Goal: Task Accomplishment & Management: Complete application form

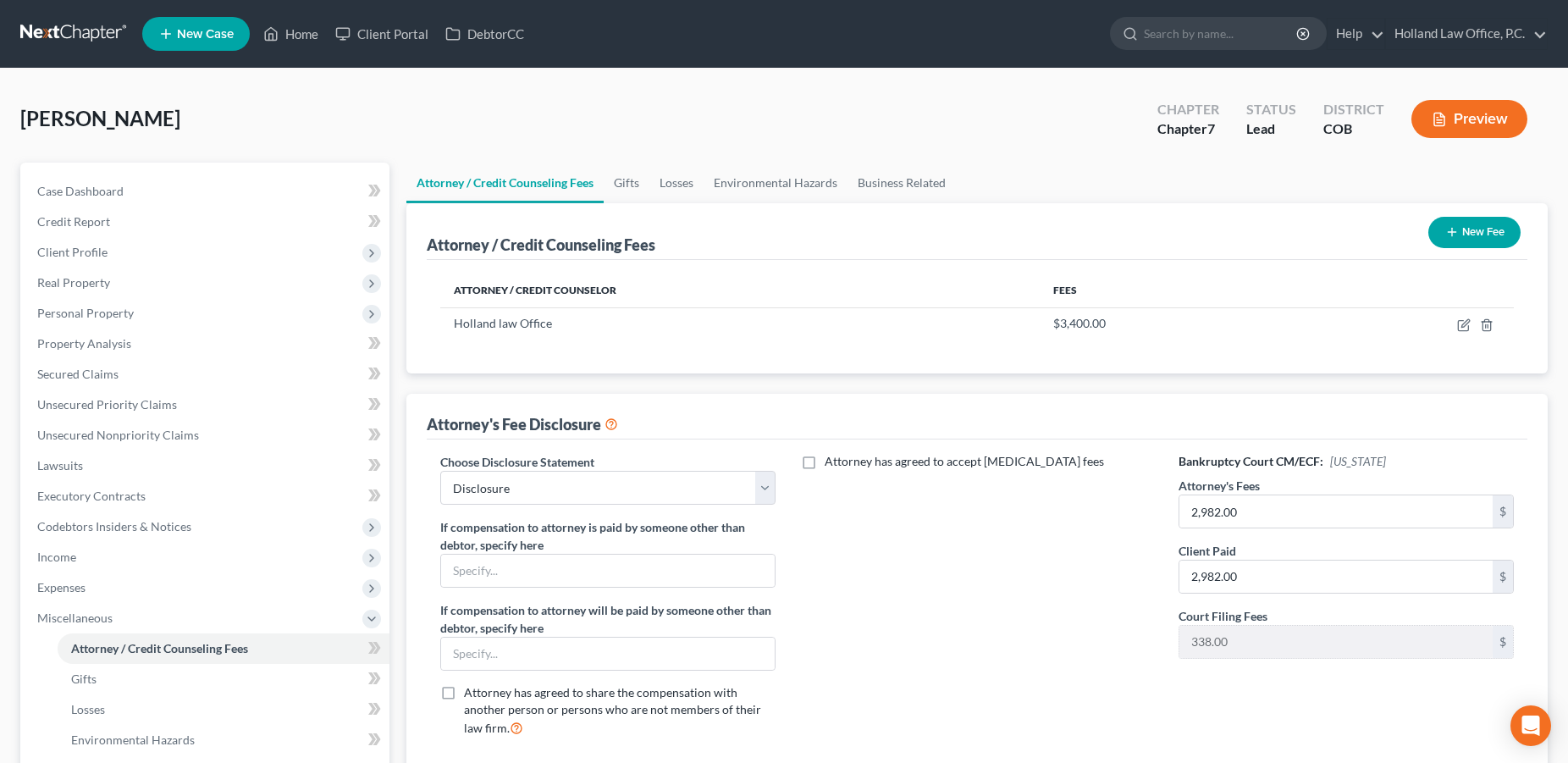
select select "0"
click at [293, 40] on link "Home" at bounding box center [290, 34] width 72 height 31
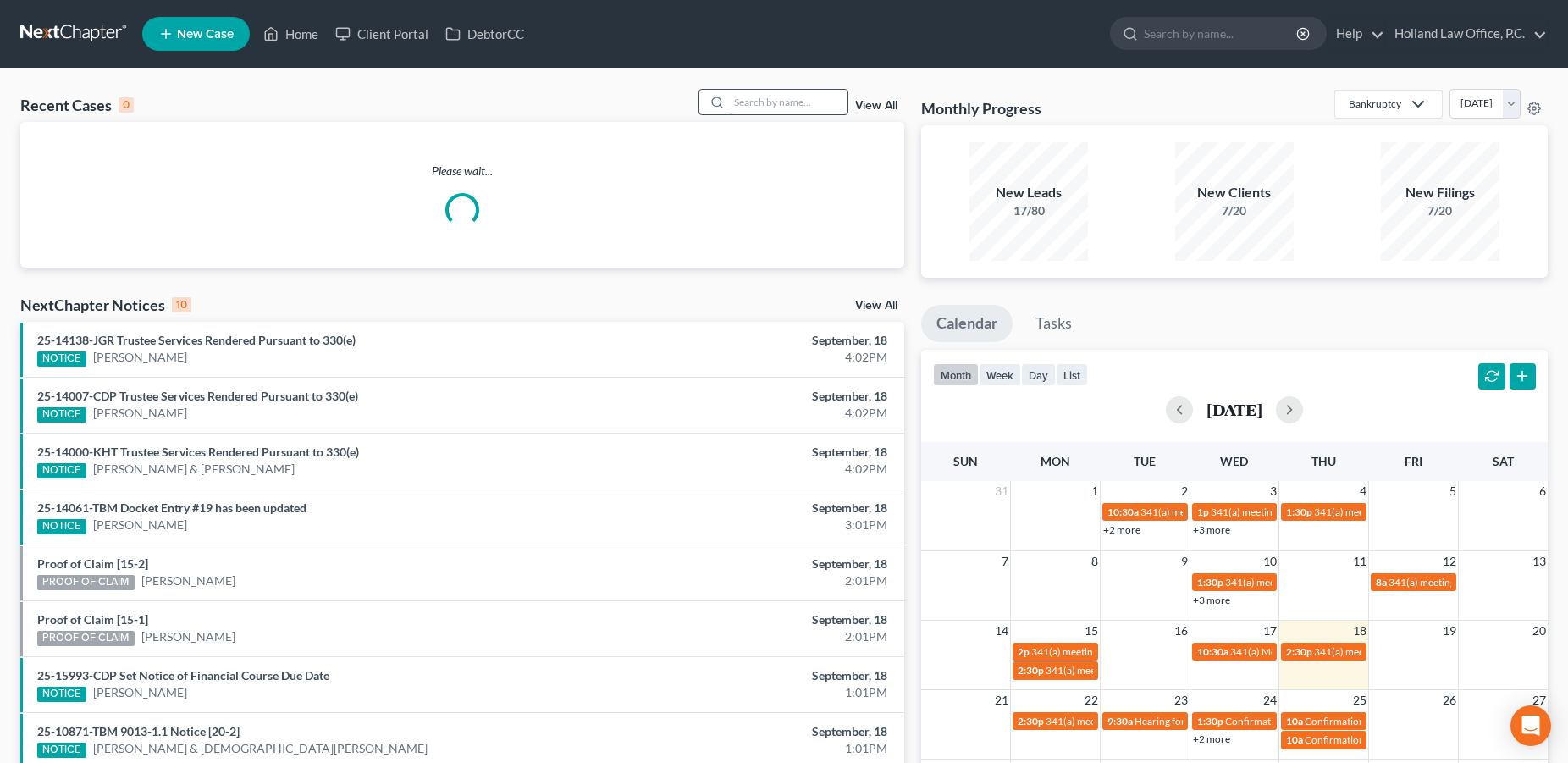
click at [751, 104] on input "search" at bounding box center [787, 102] width 119 height 25
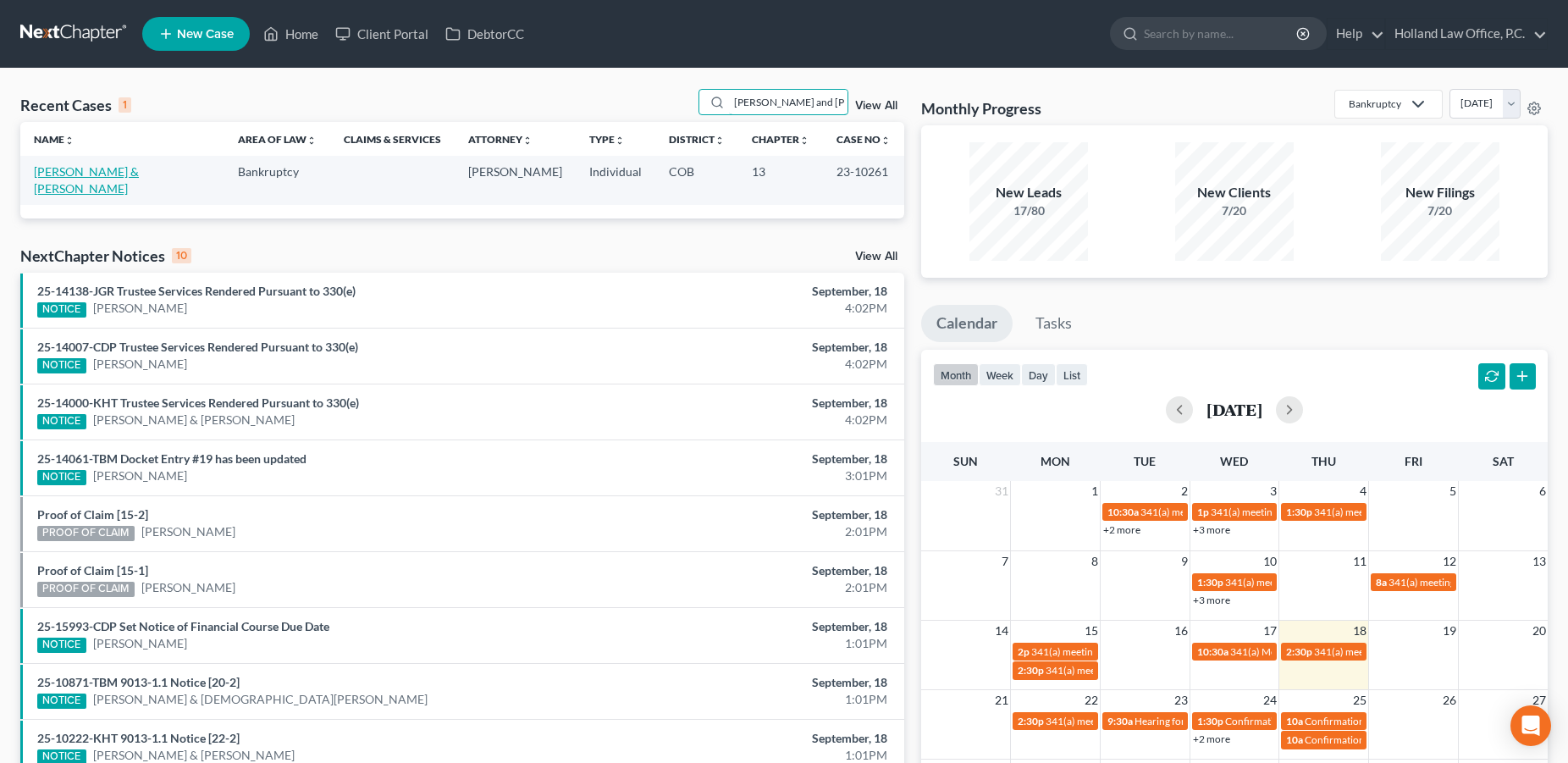
type input "[PERSON_NAME] and [PERSON_NAME]"
click at [107, 177] on link "[PERSON_NAME] & [PERSON_NAME]" at bounding box center [86, 179] width 105 height 32
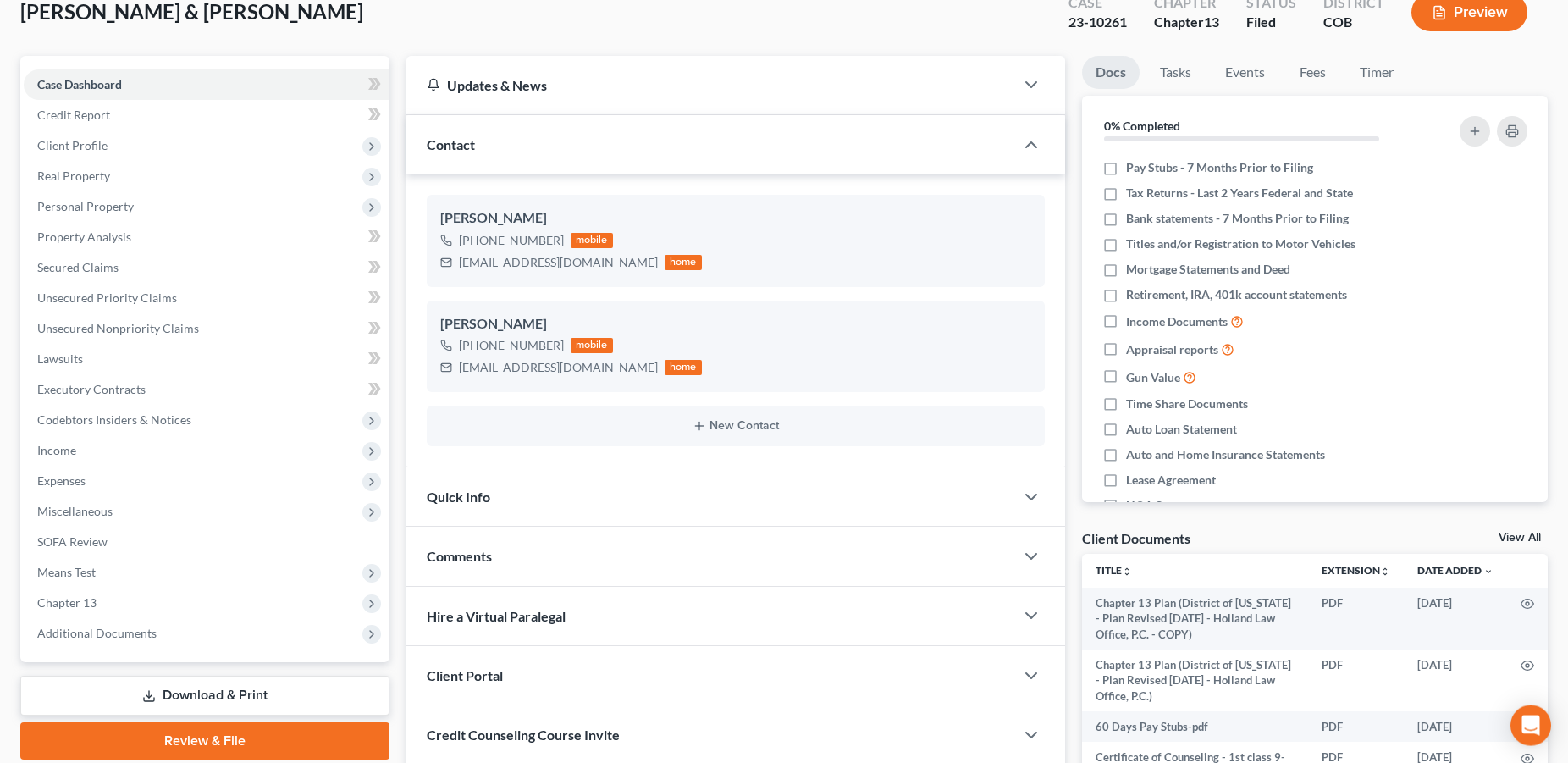
scroll to position [121, 0]
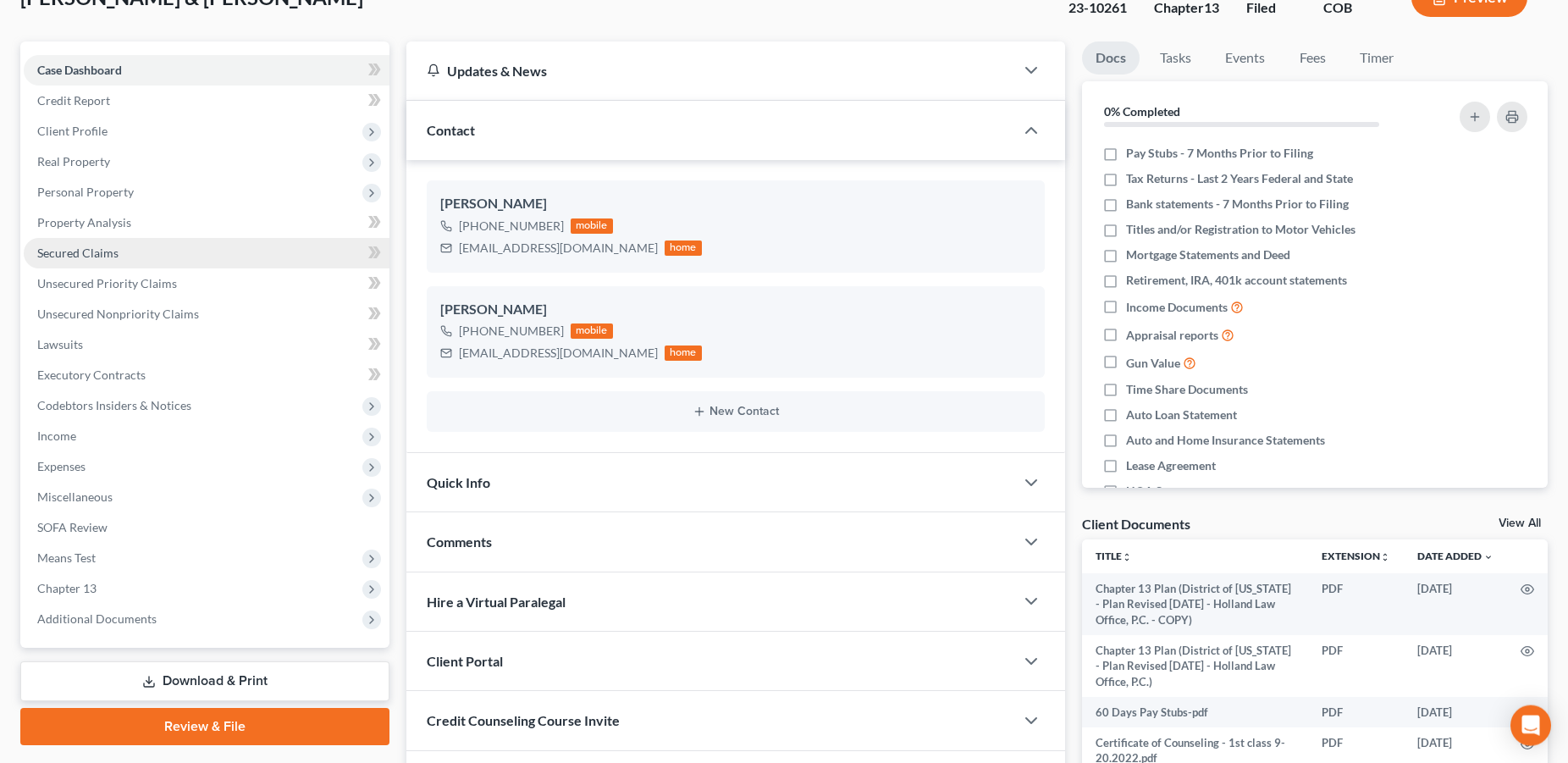
click at [97, 251] on span "Secured Claims" at bounding box center [78, 252] width 81 height 15
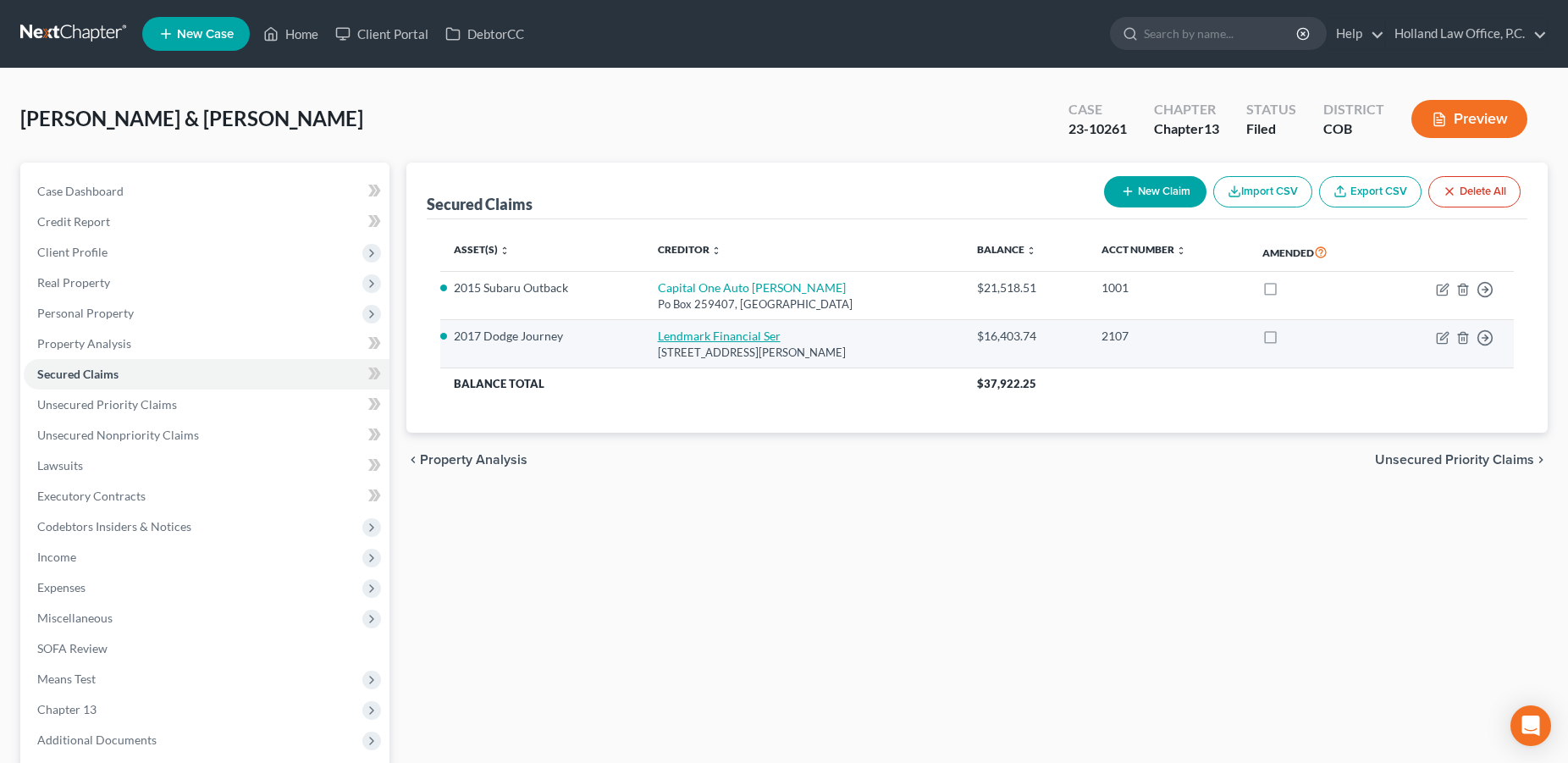
click at [717, 340] on link "Lendmark Financial Ser" at bounding box center [719, 336] width 123 height 15
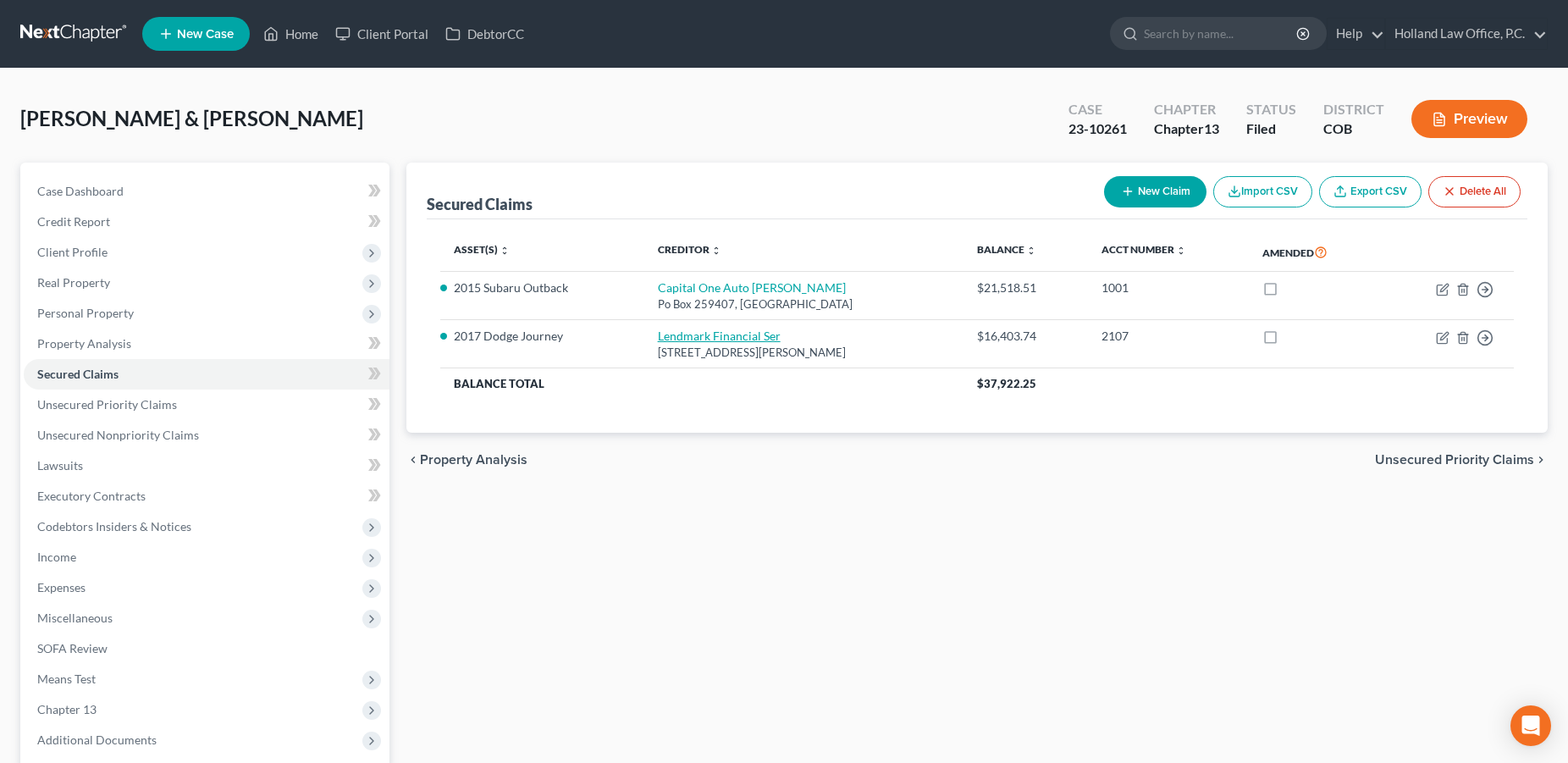
select select "10"
select select "0"
select select "4"
select select "1"
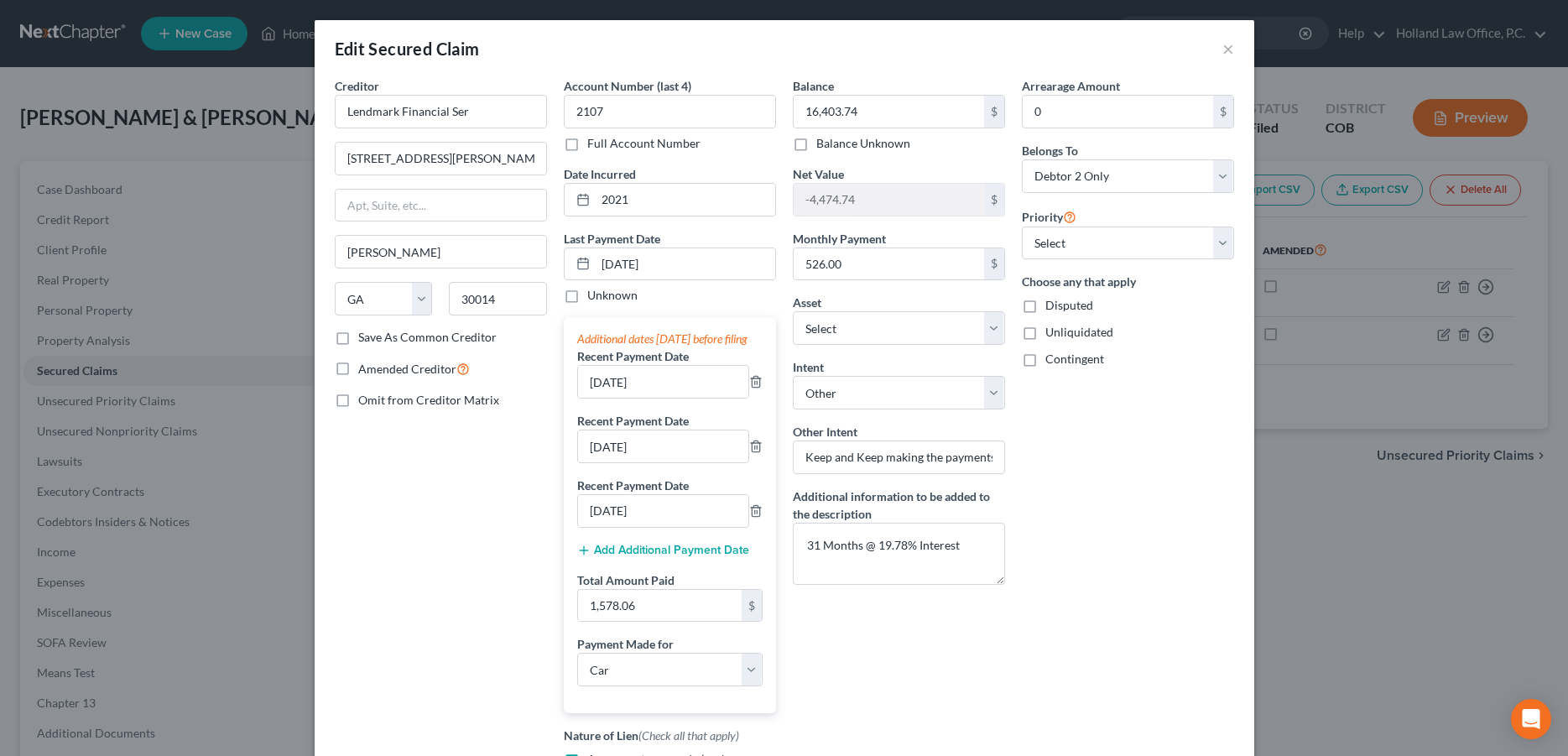
click at [1213, 53] on div "Edit Secured Claim ×" at bounding box center [784, 48] width 939 height 57
click at [1222, 55] on button "×" at bounding box center [1228, 49] width 12 height 20
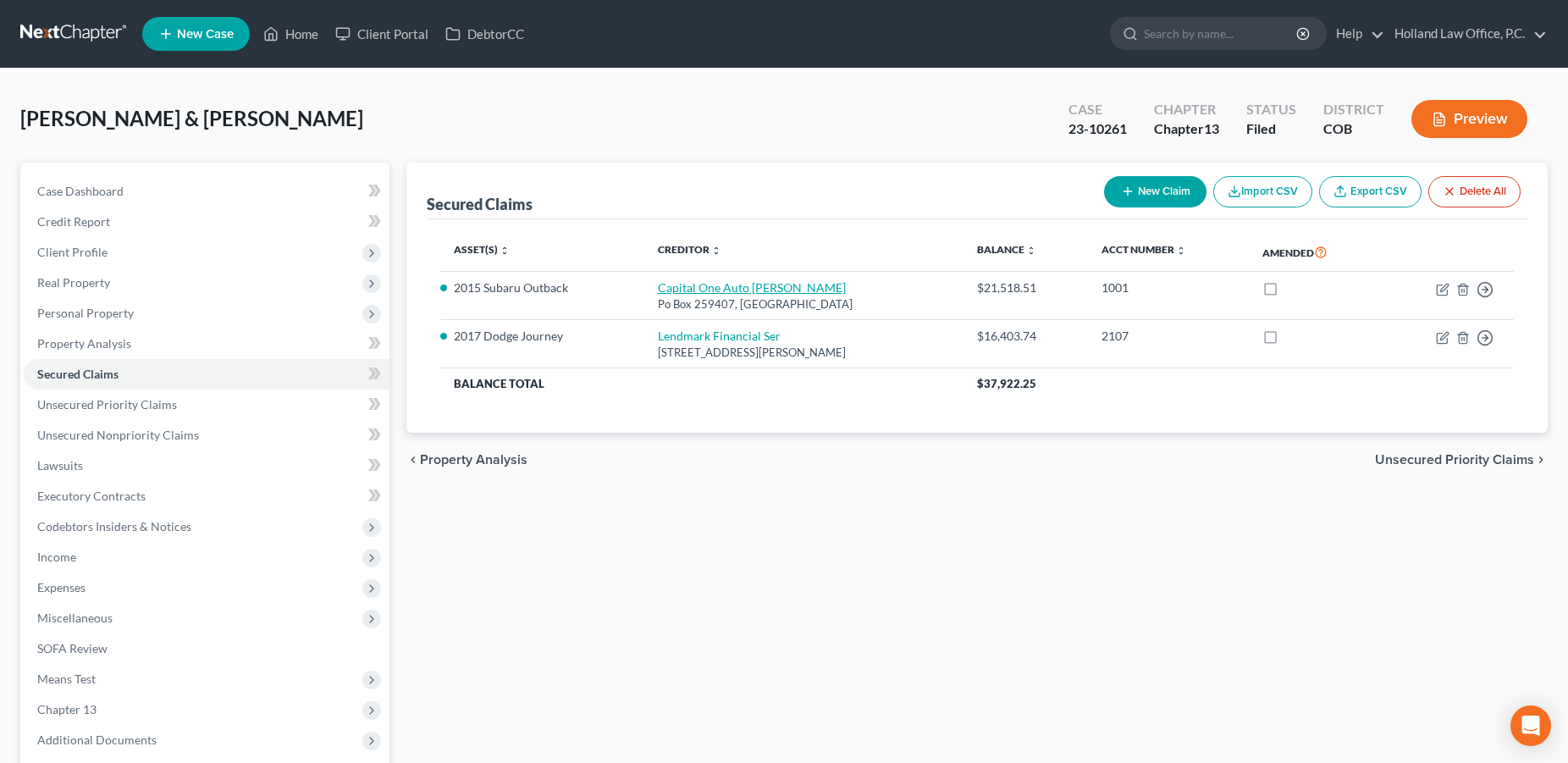
drag, startPoint x: 723, startPoint y: 291, endPoint x: 761, endPoint y: 591, distance: 302.4
click at [724, 291] on link "Capital One Auto [PERSON_NAME]" at bounding box center [752, 287] width 188 height 15
select select "45"
select select "0"
select select "10"
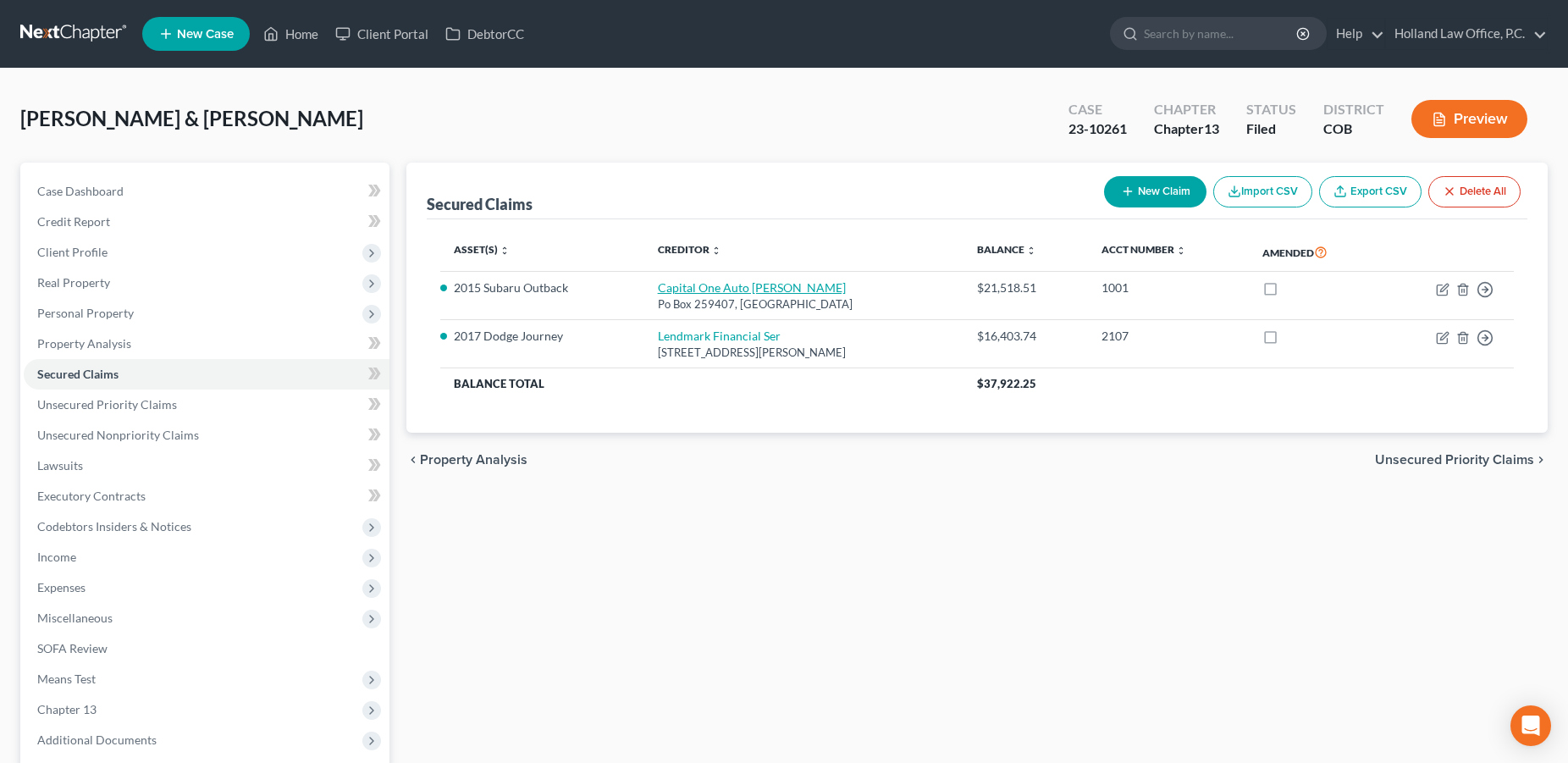
select select "4"
select select "2"
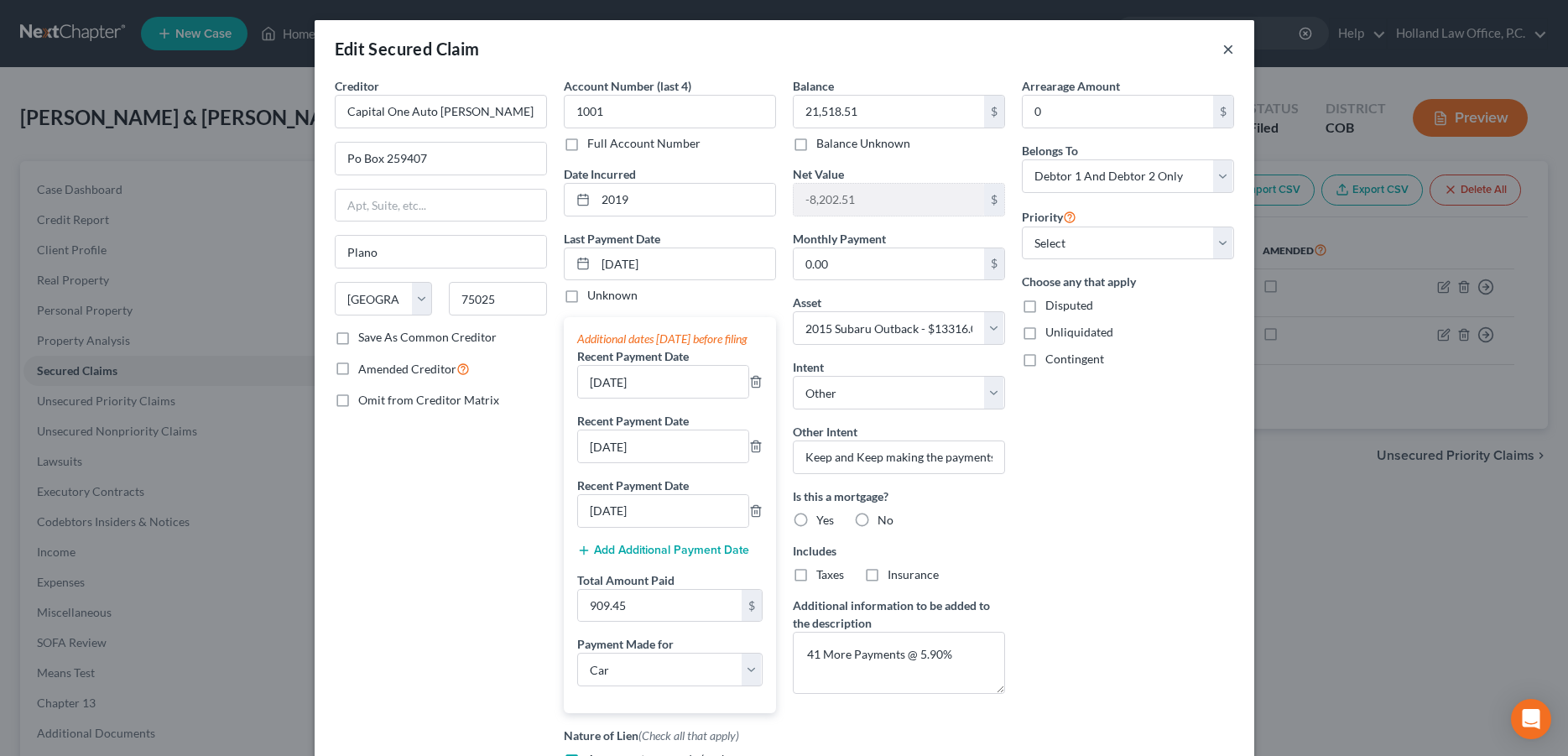
drag, startPoint x: 1221, startPoint y: 52, endPoint x: 1223, endPoint y: 239, distance: 187.0
click at [1222, 52] on button "×" at bounding box center [1228, 49] width 12 height 20
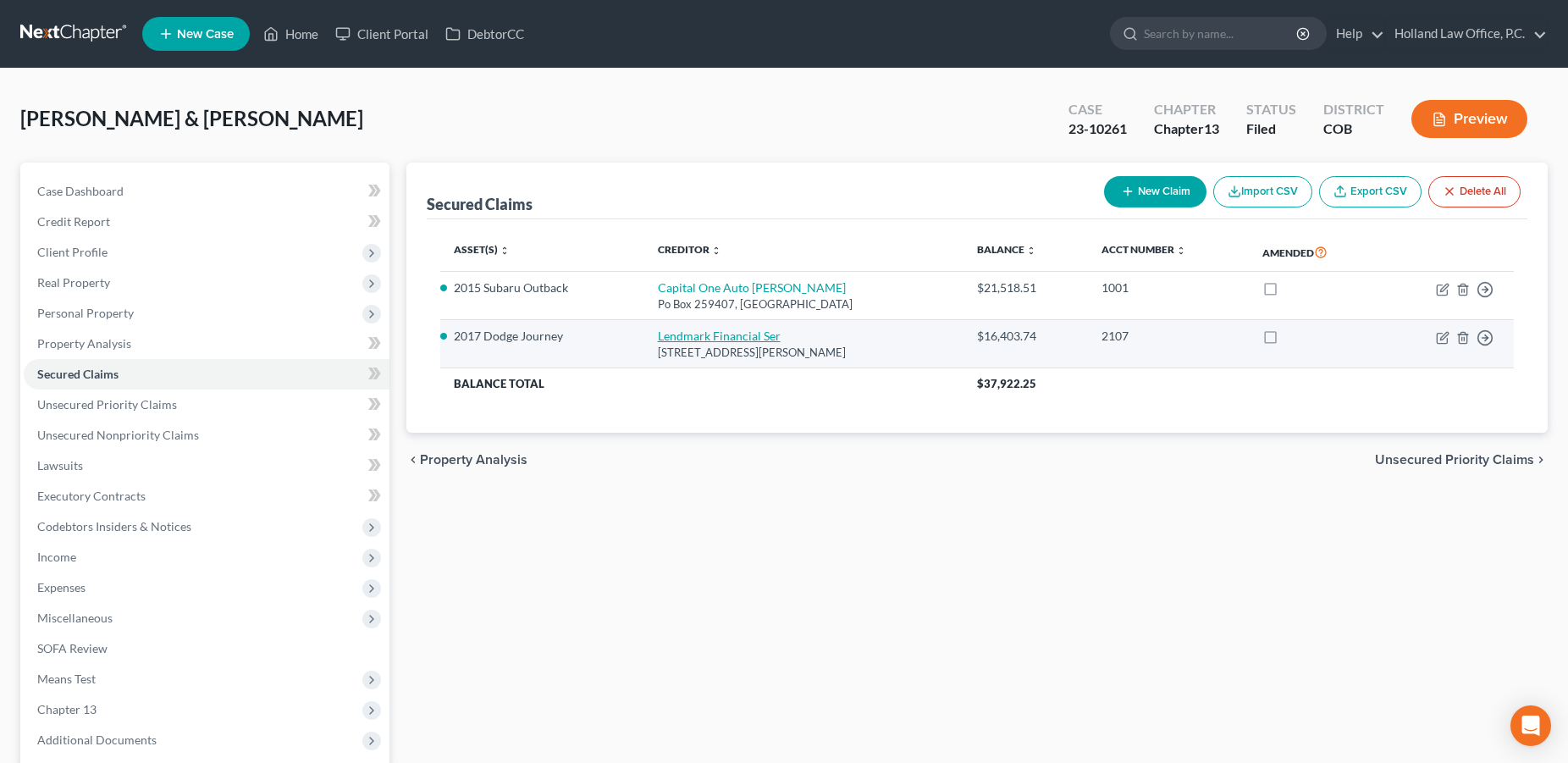
click at [675, 336] on link "Lendmark Financial Ser" at bounding box center [719, 336] width 123 height 15
select select "10"
select select "0"
select select "9"
select select "4"
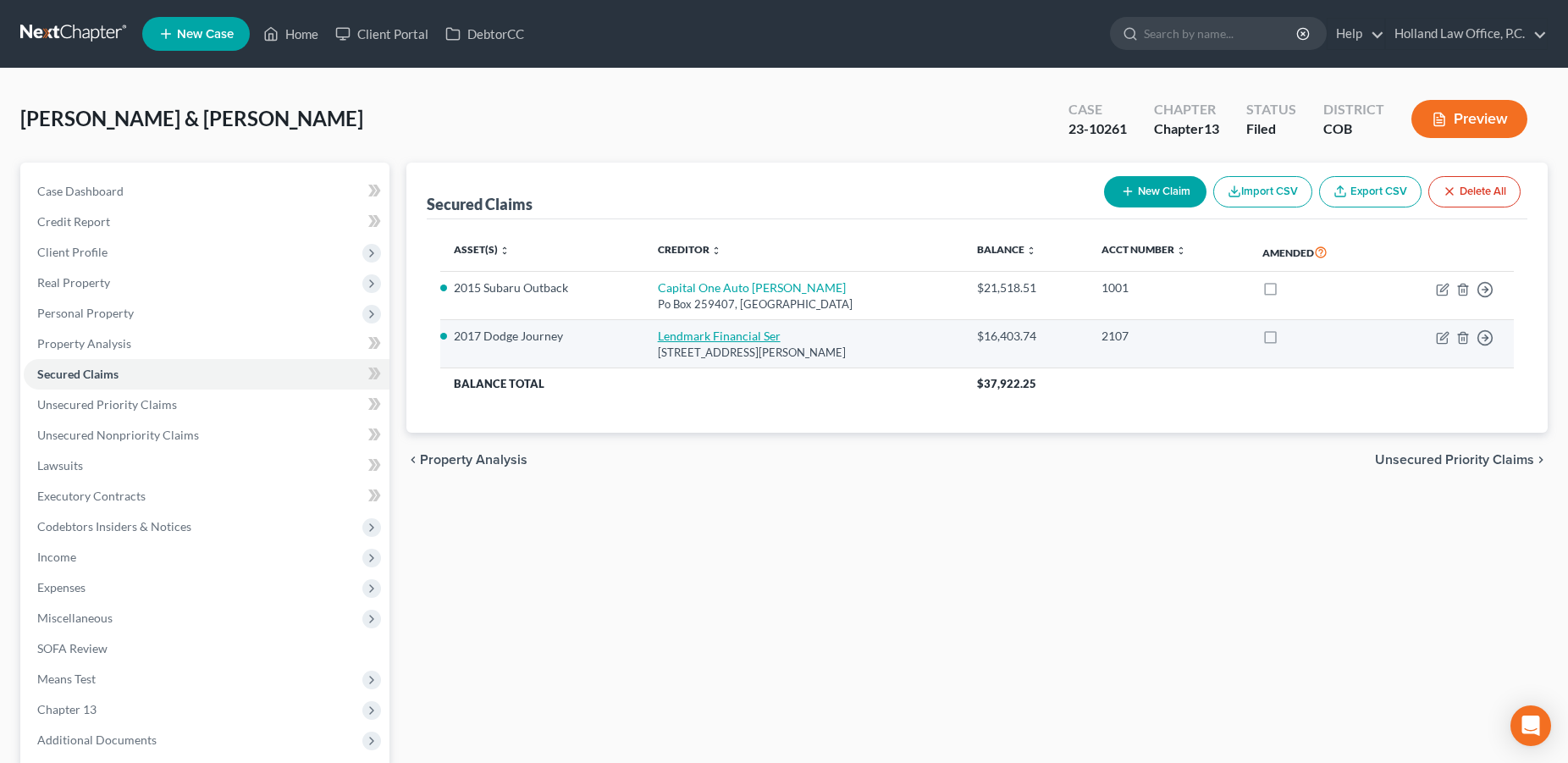
select select "1"
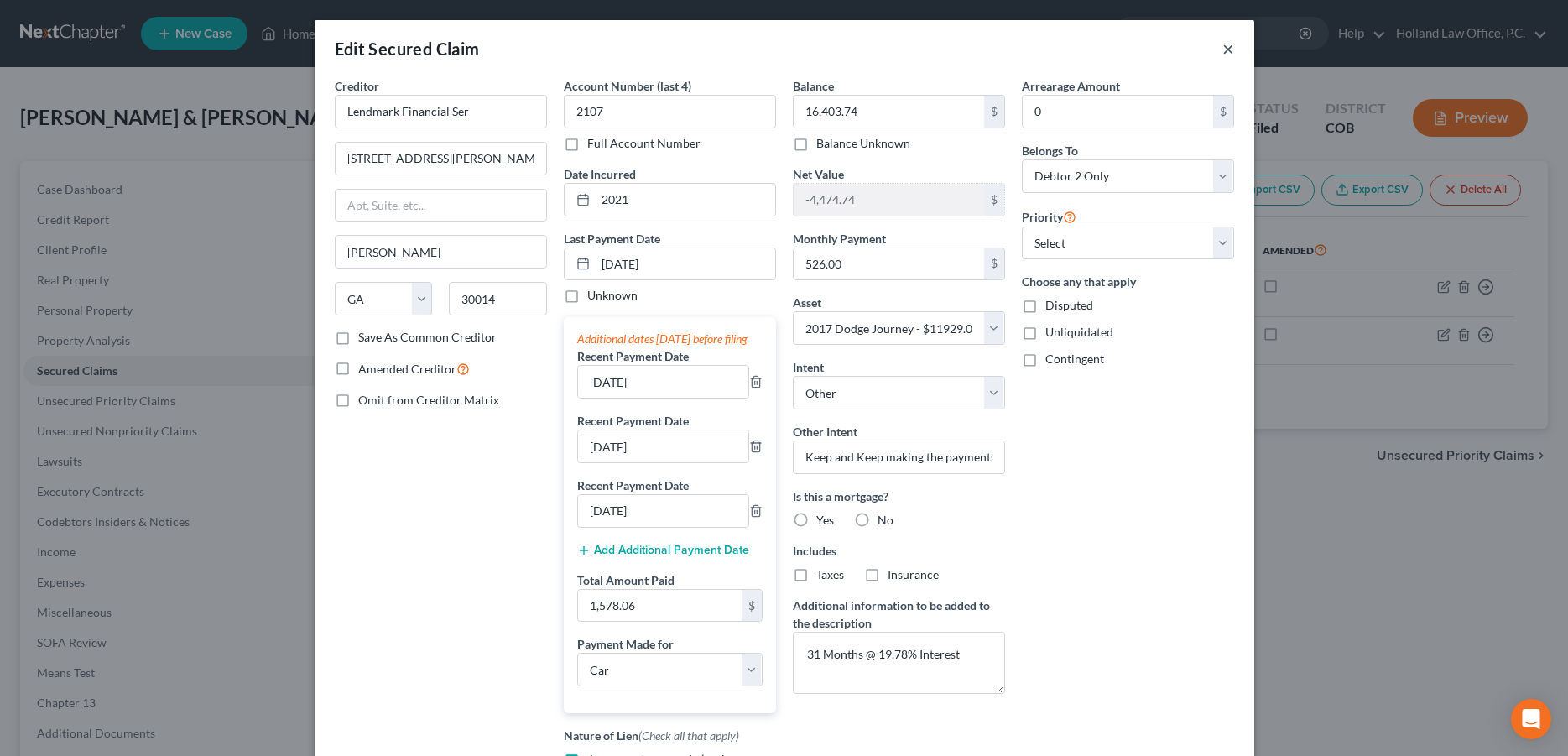
click at [1222, 57] on button "×" at bounding box center [1228, 49] width 12 height 20
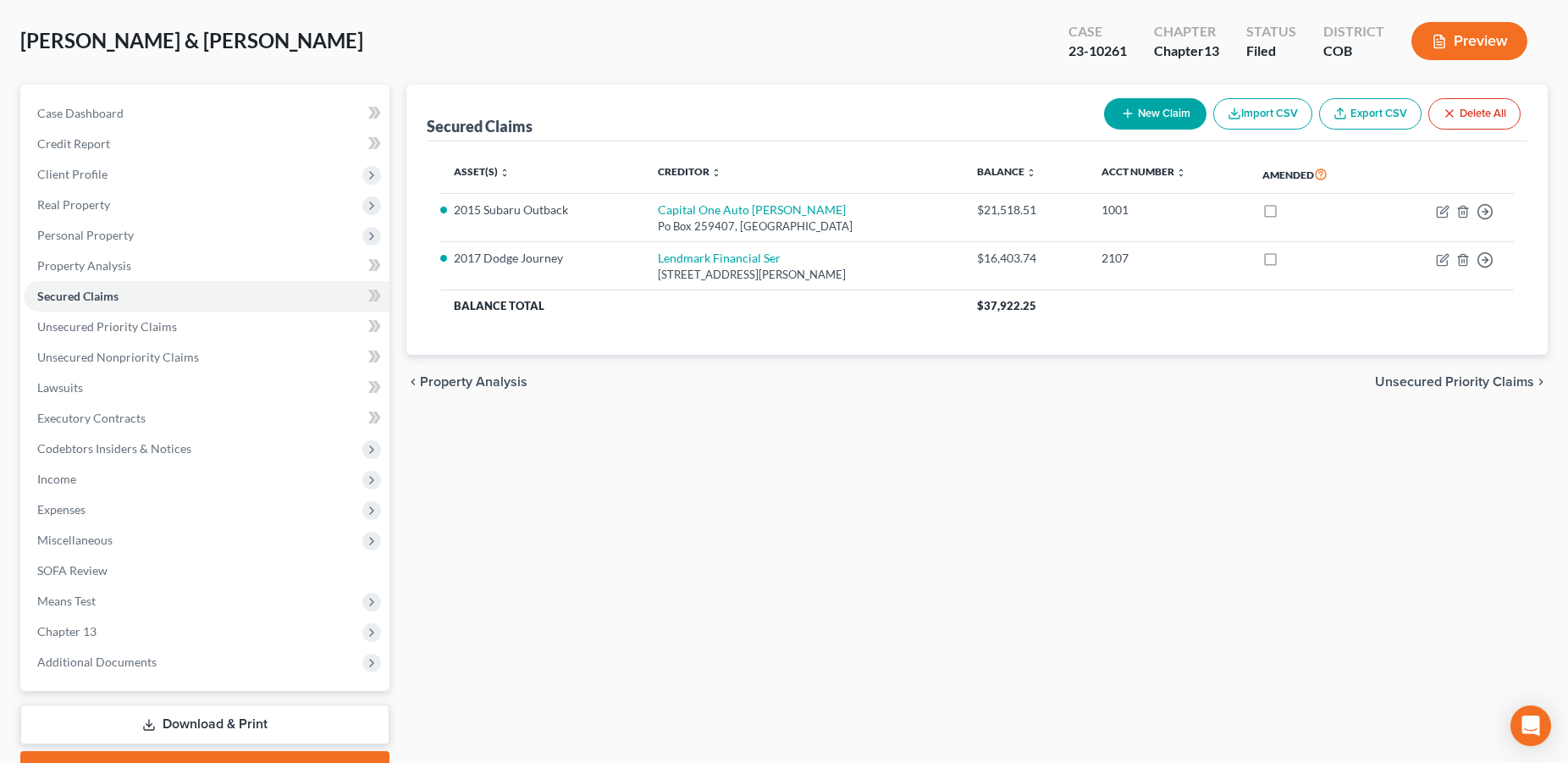
scroll to position [166, 0]
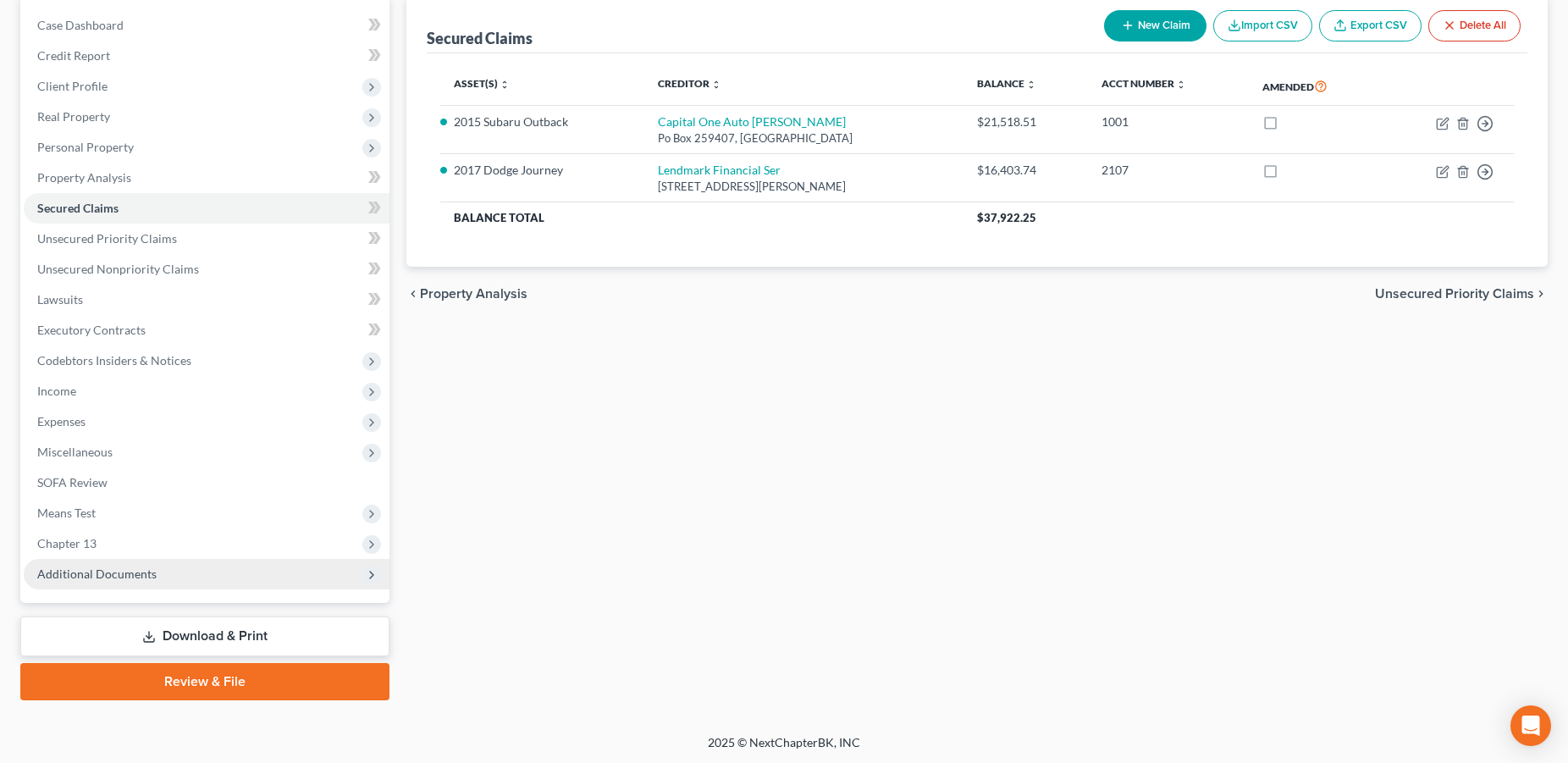
click at [118, 580] on span "Additional Documents" at bounding box center [97, 573] width 120 height 15
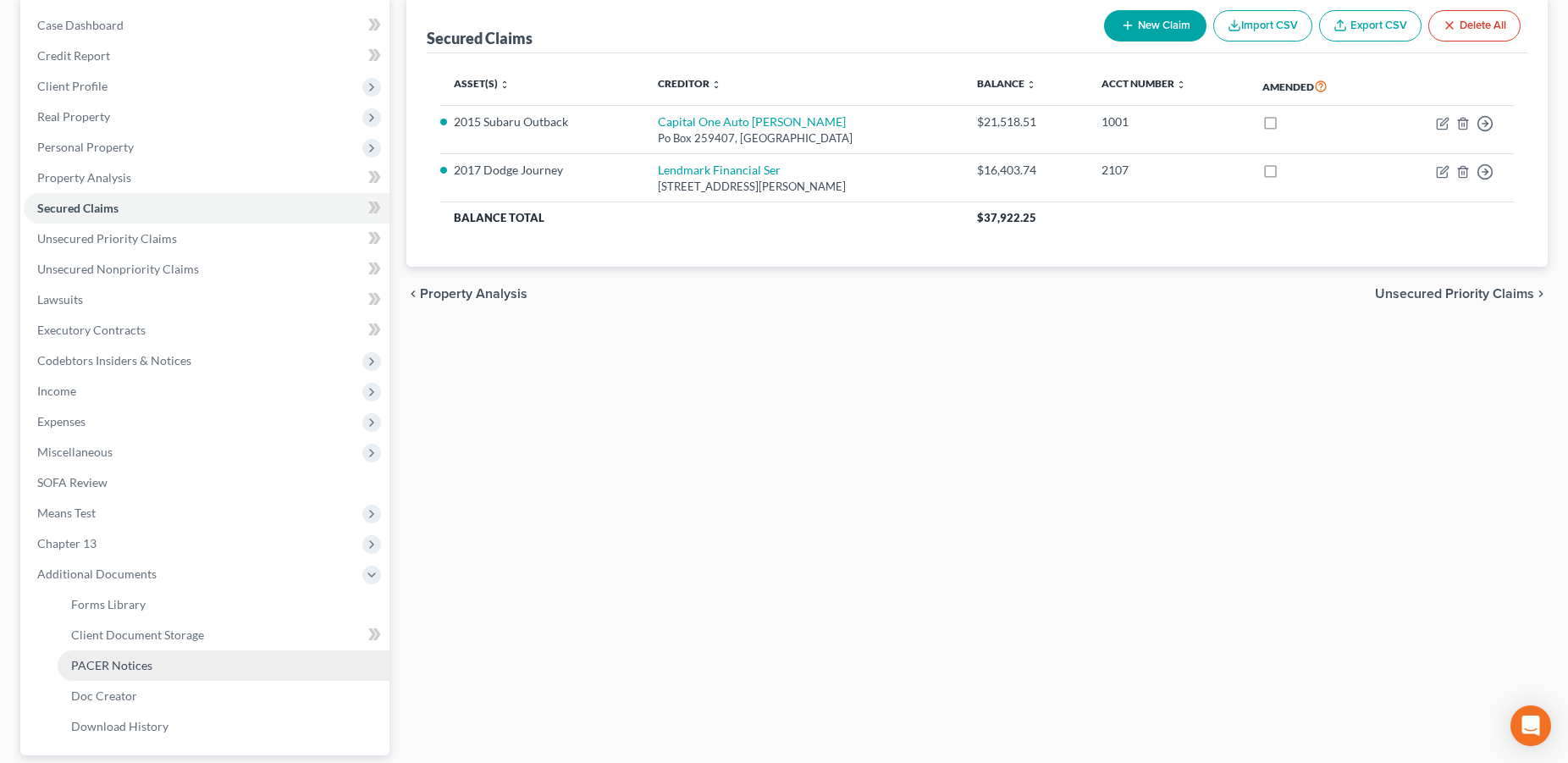
click at [166, 671] on link "PACER Notices" at bounding box center [223, 666] width 332 height 31
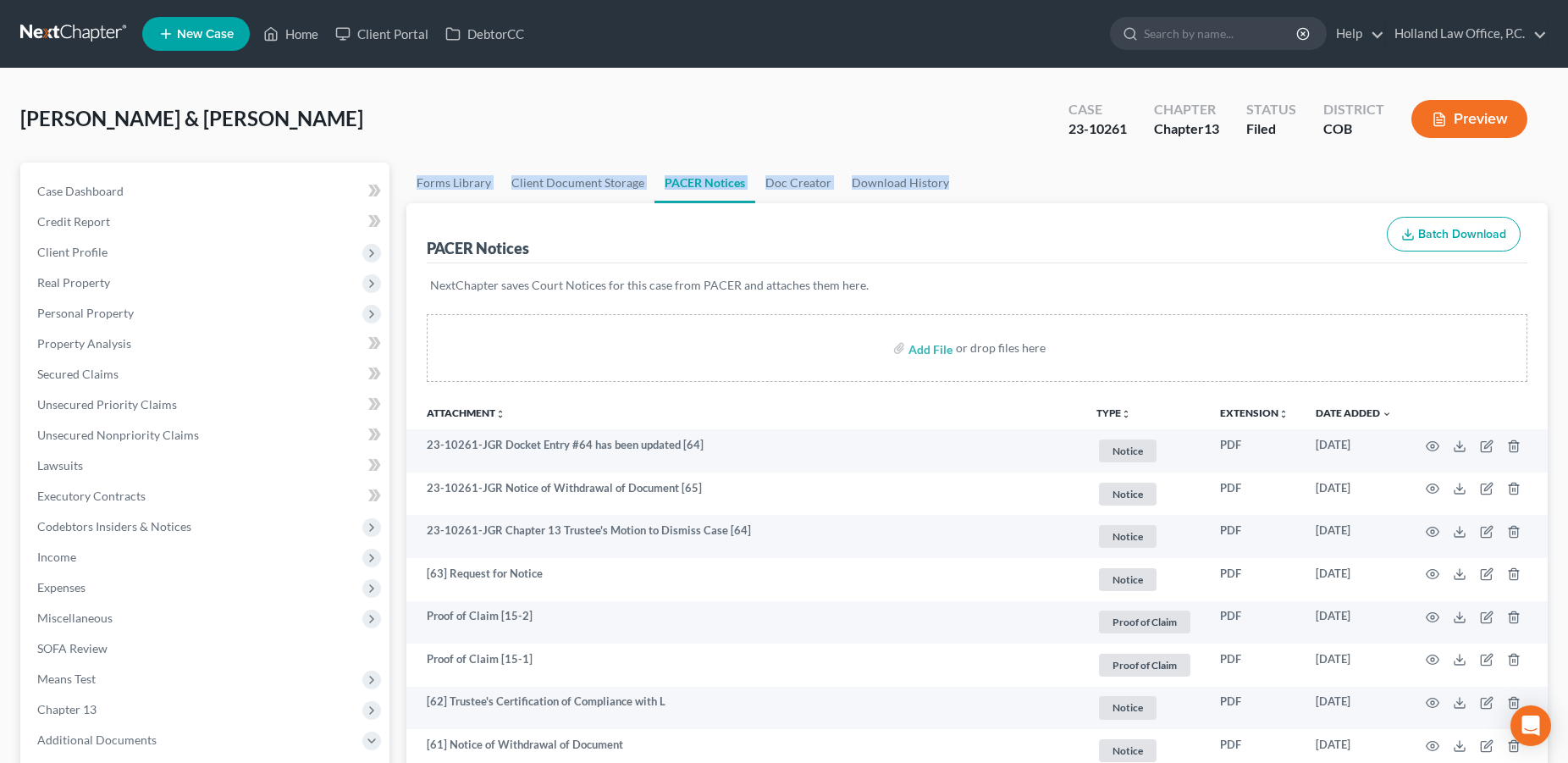
drag, startPoint x: 1566, startPoint y: 145, endPoint x: 1054, endPoint y: 427, distance: 584.5
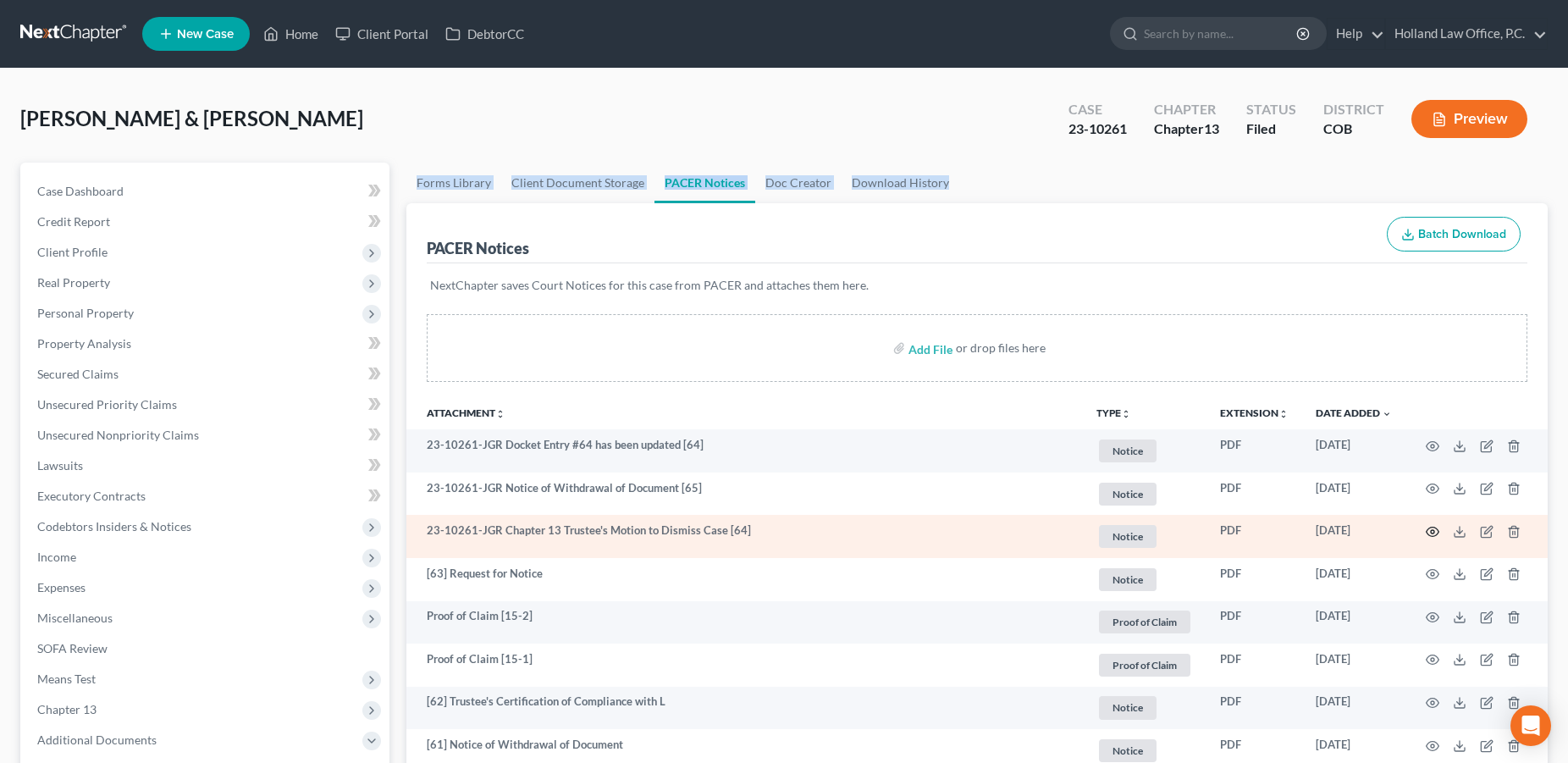
click at [1434, 534] on icon "button" at bounding box center [1432, 532] width 14 height 14
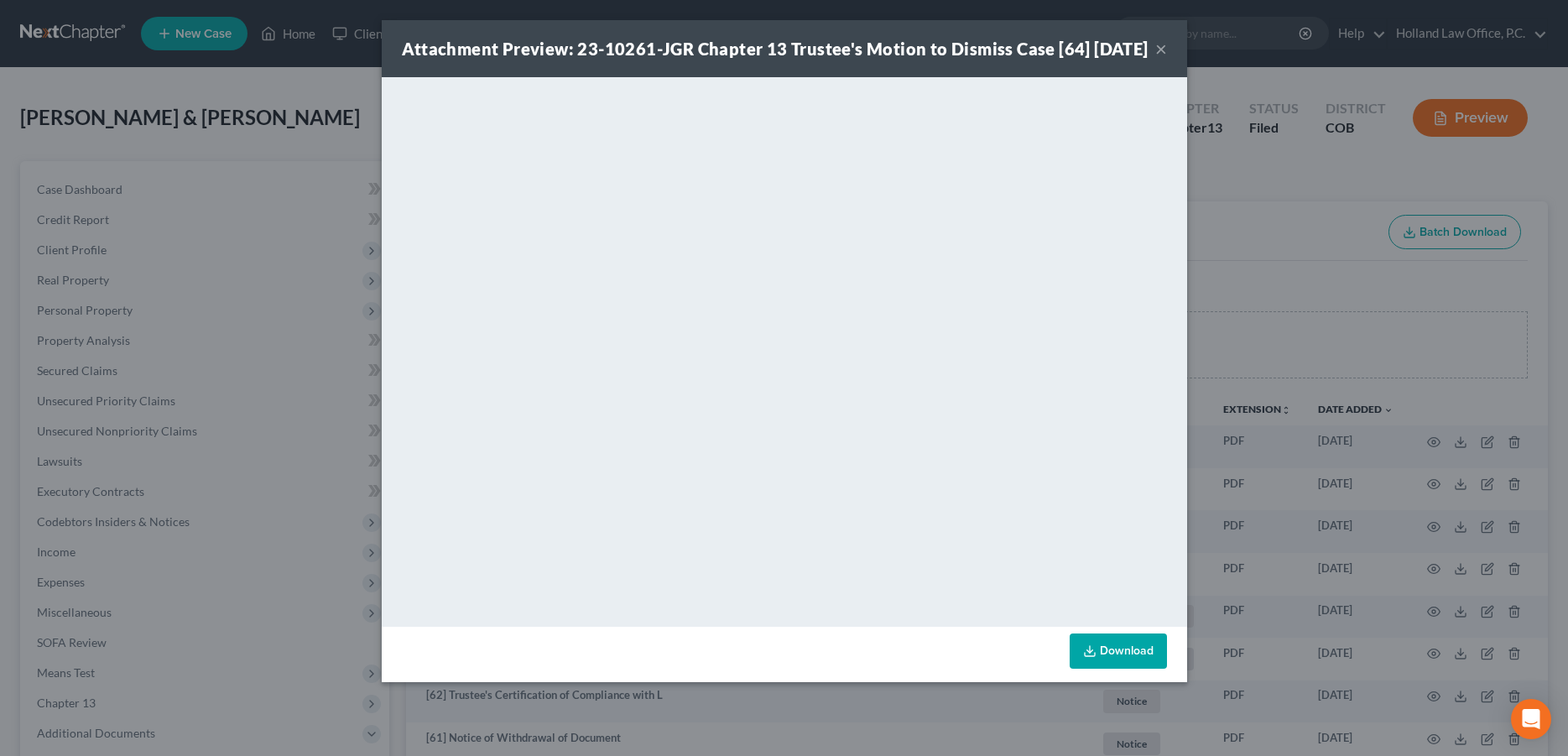
click at [1164, 58] on button "×" at bounding box center [1161, 49] width 12 height 20
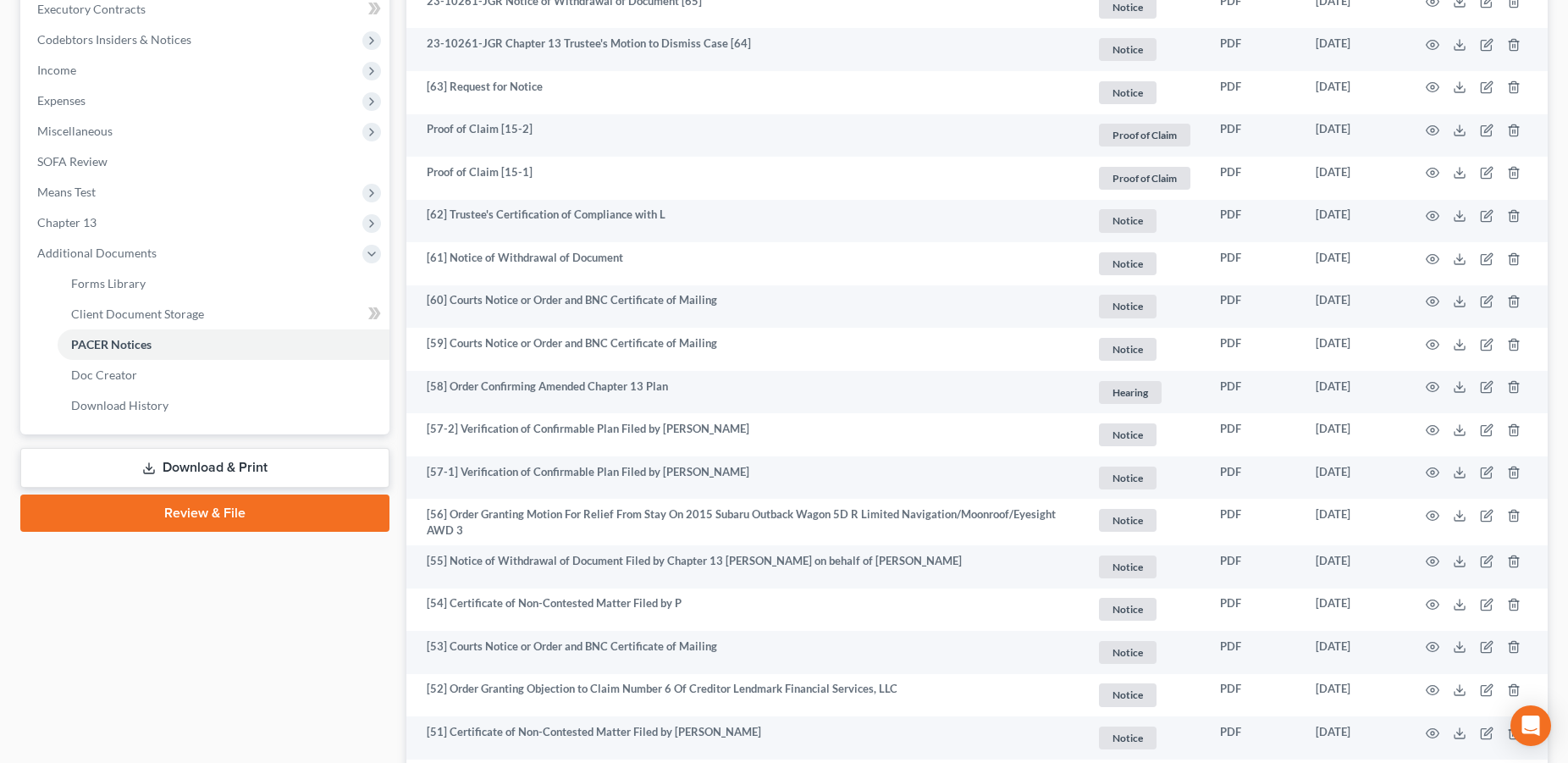
scroll to position [518, 0]
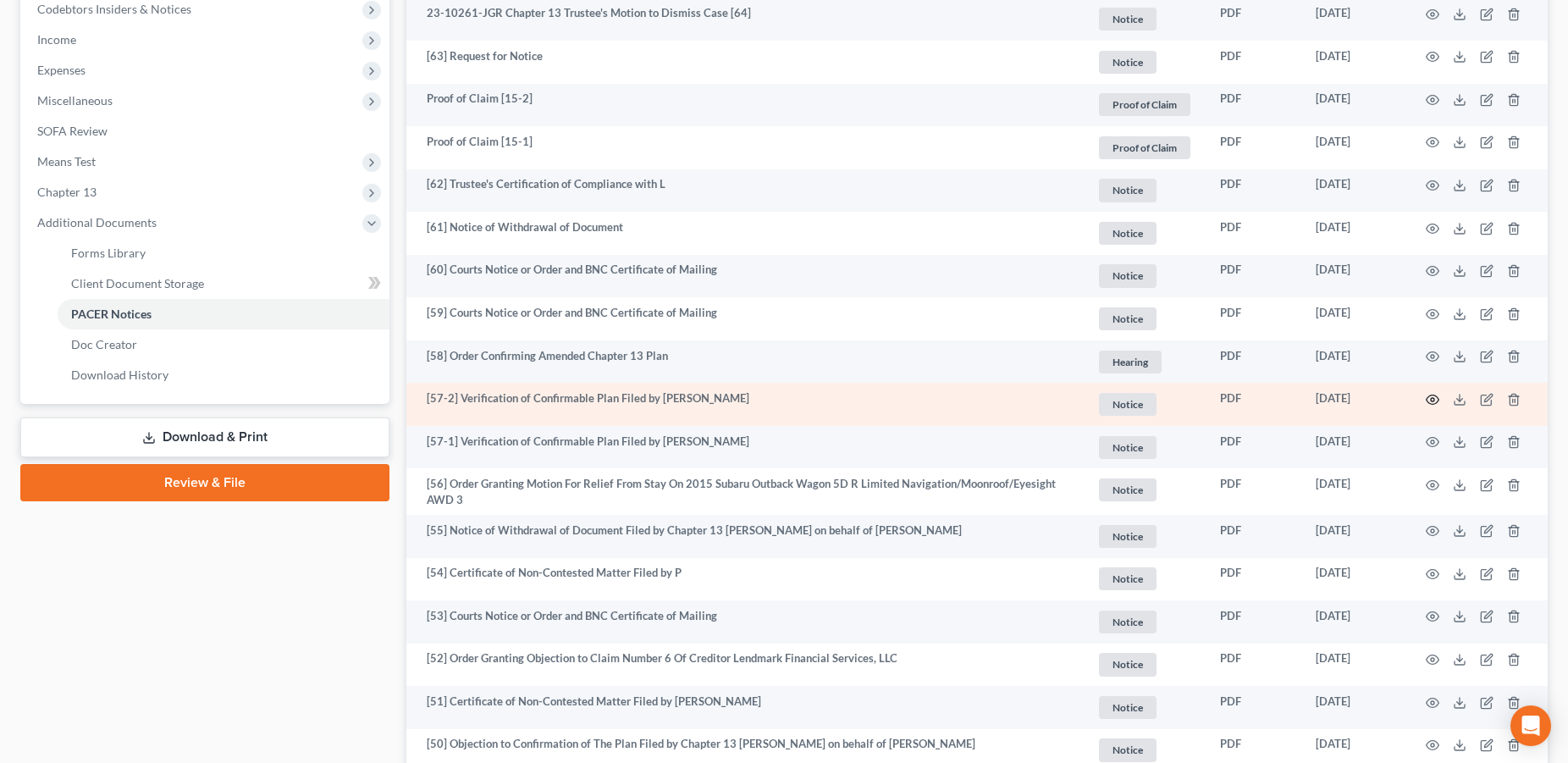
click at [1431, 398] on icon "button" at bounding box center [1432, 400] width 14 height 14
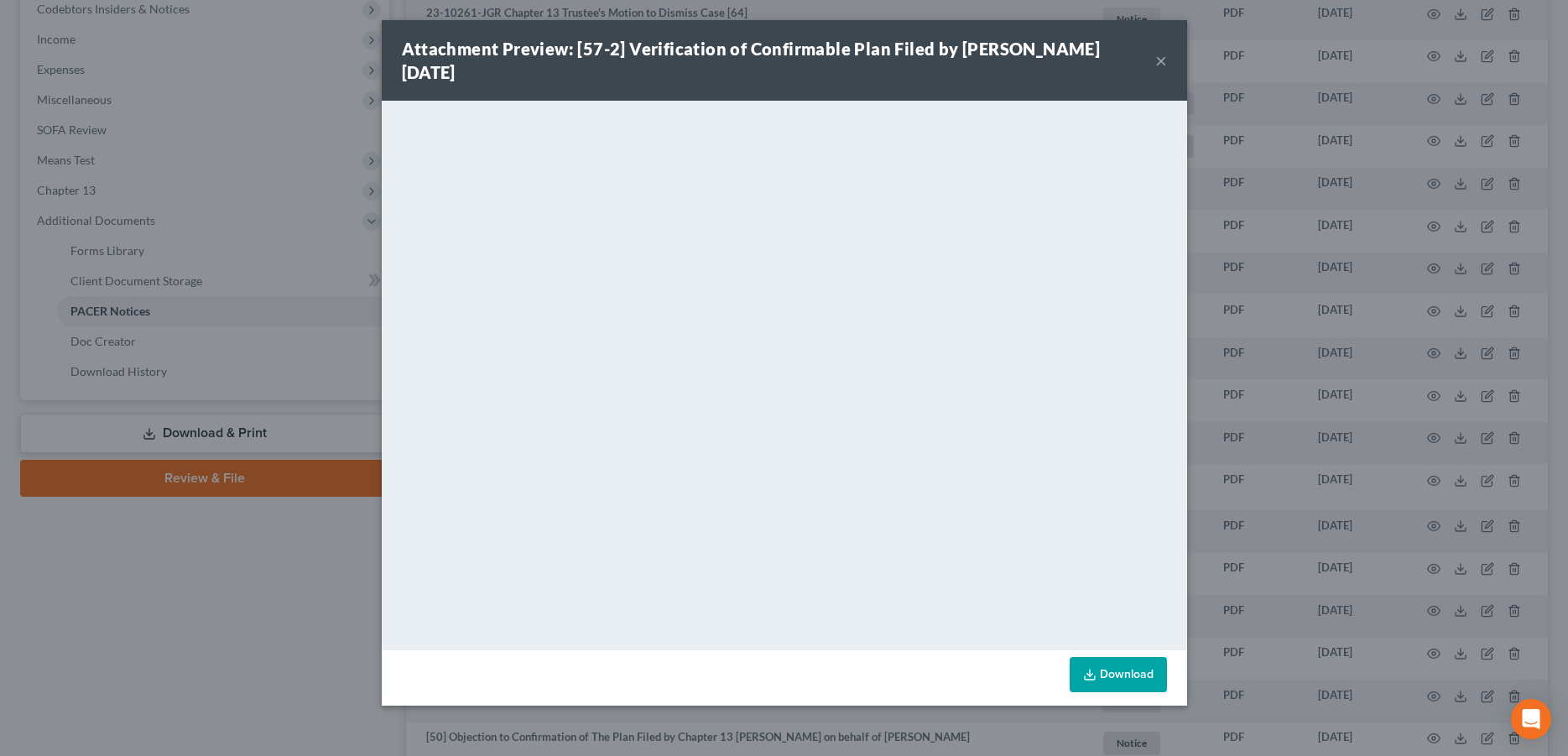
click at [1158, 53] on button "×" at bounding box center [1161, 60] width 12 height 20
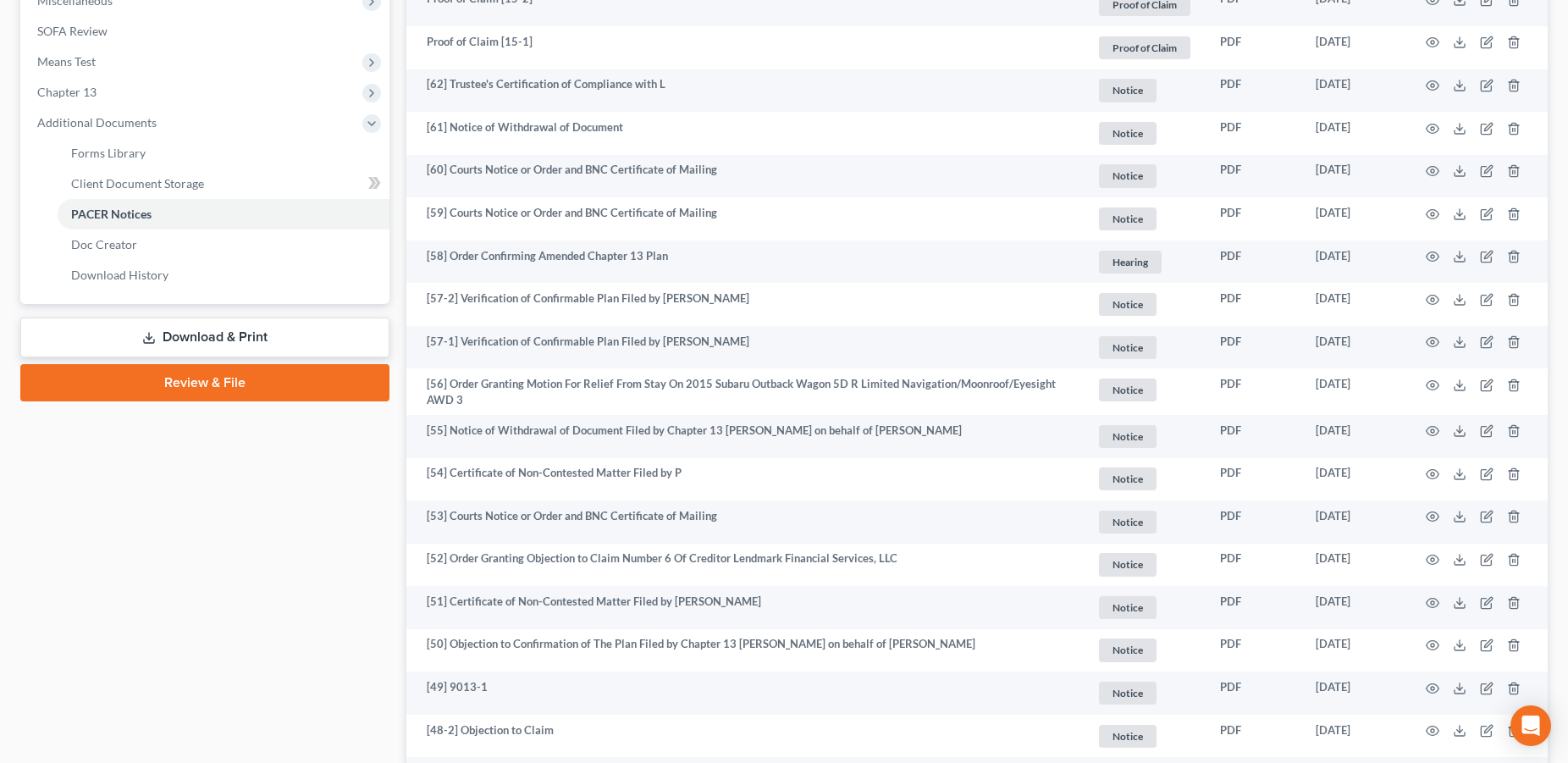
scroll to position [635, 0]
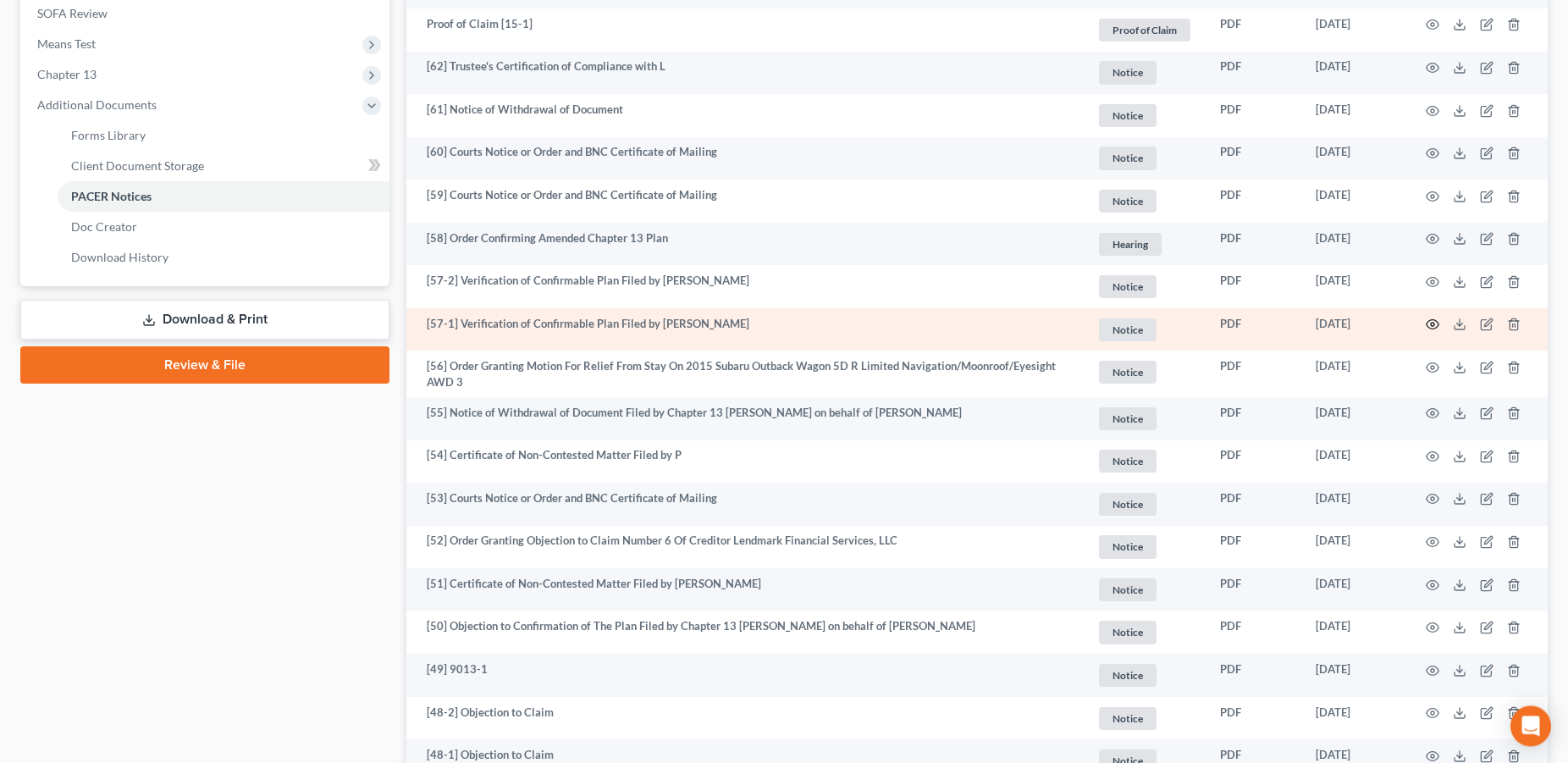
click at [1429, 324] on icon "button" at bounding box center [1432, 325] width 14 height 14
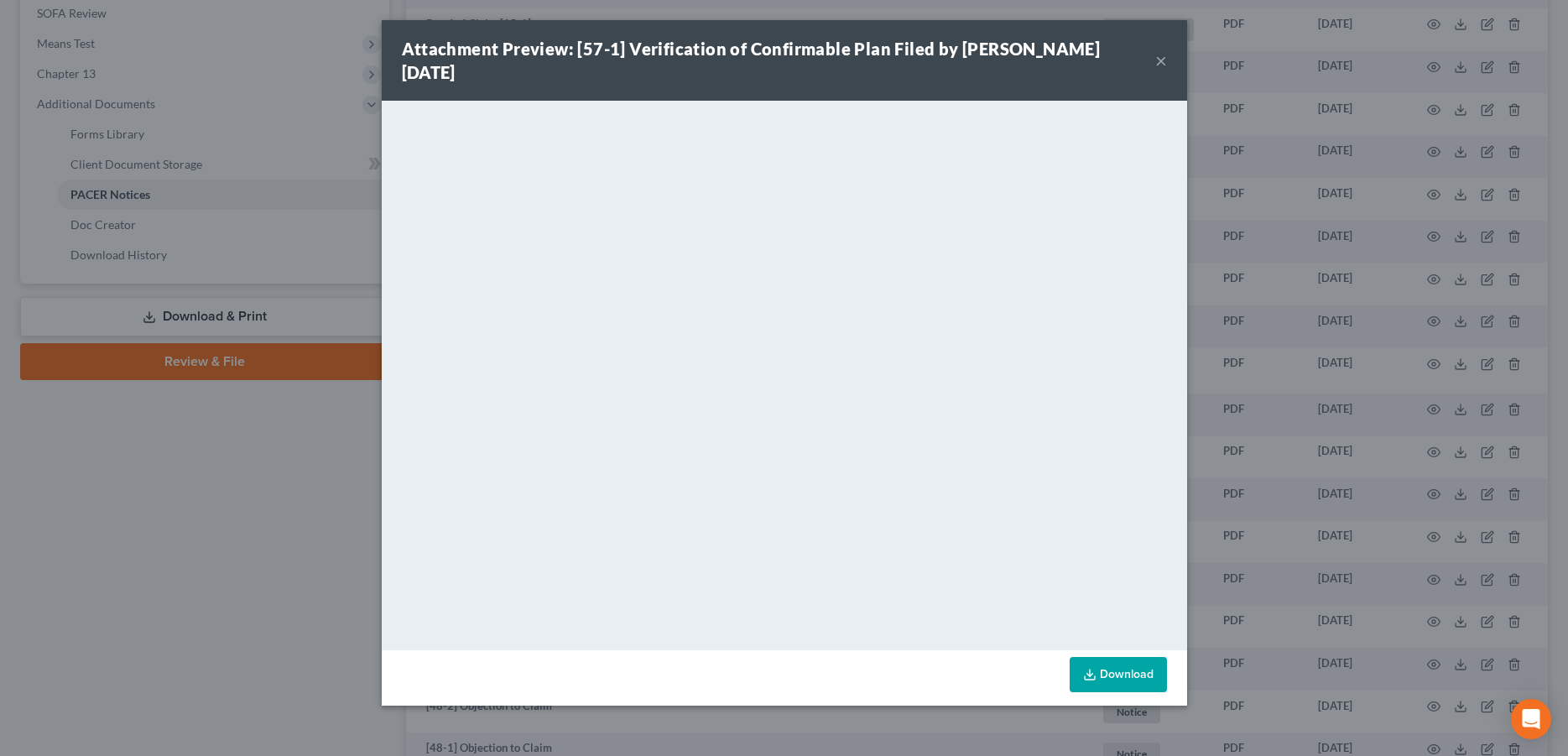
click at [1164, 52] on button "×" at bounding box center [1161, 60] width 12 height 20
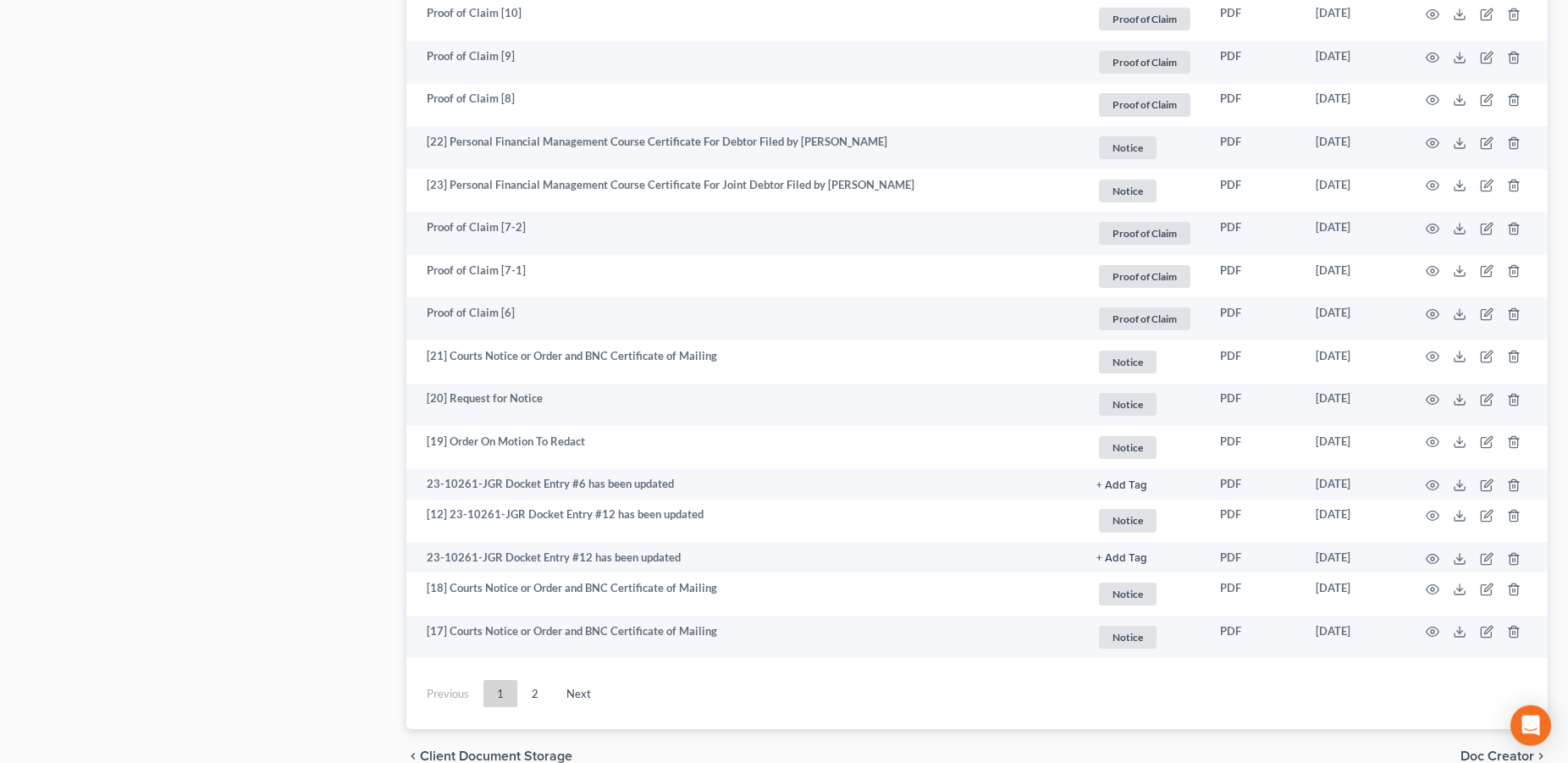
scroll to position [2970, 0]
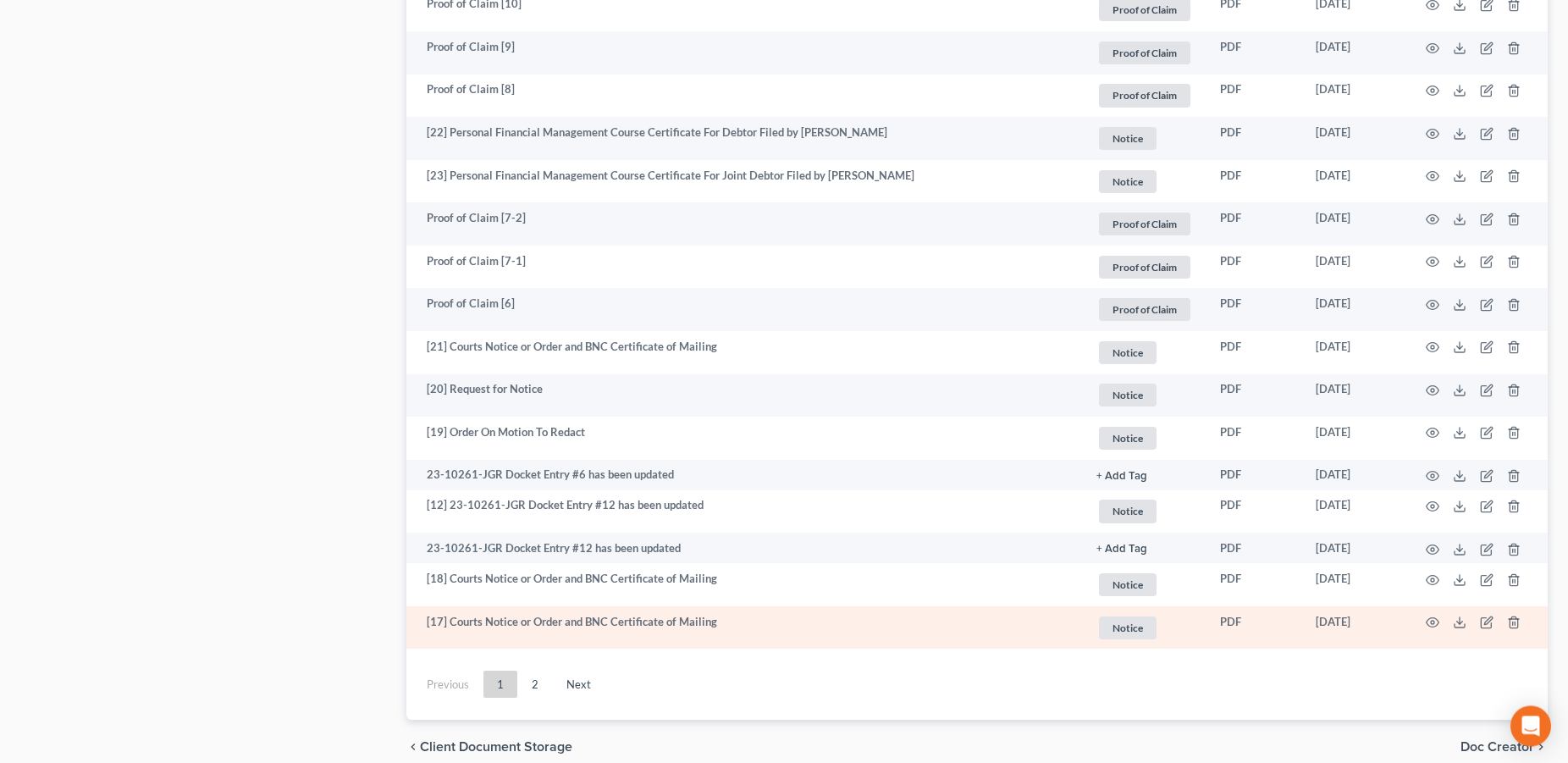
drag, startPoint x: 525, startPoint y: 689, endPoint x: 647, endPoint y: 622, distance: 139.2
click at [527, 689] on link "2" at bounding box center [535, 684] width 34 height 27
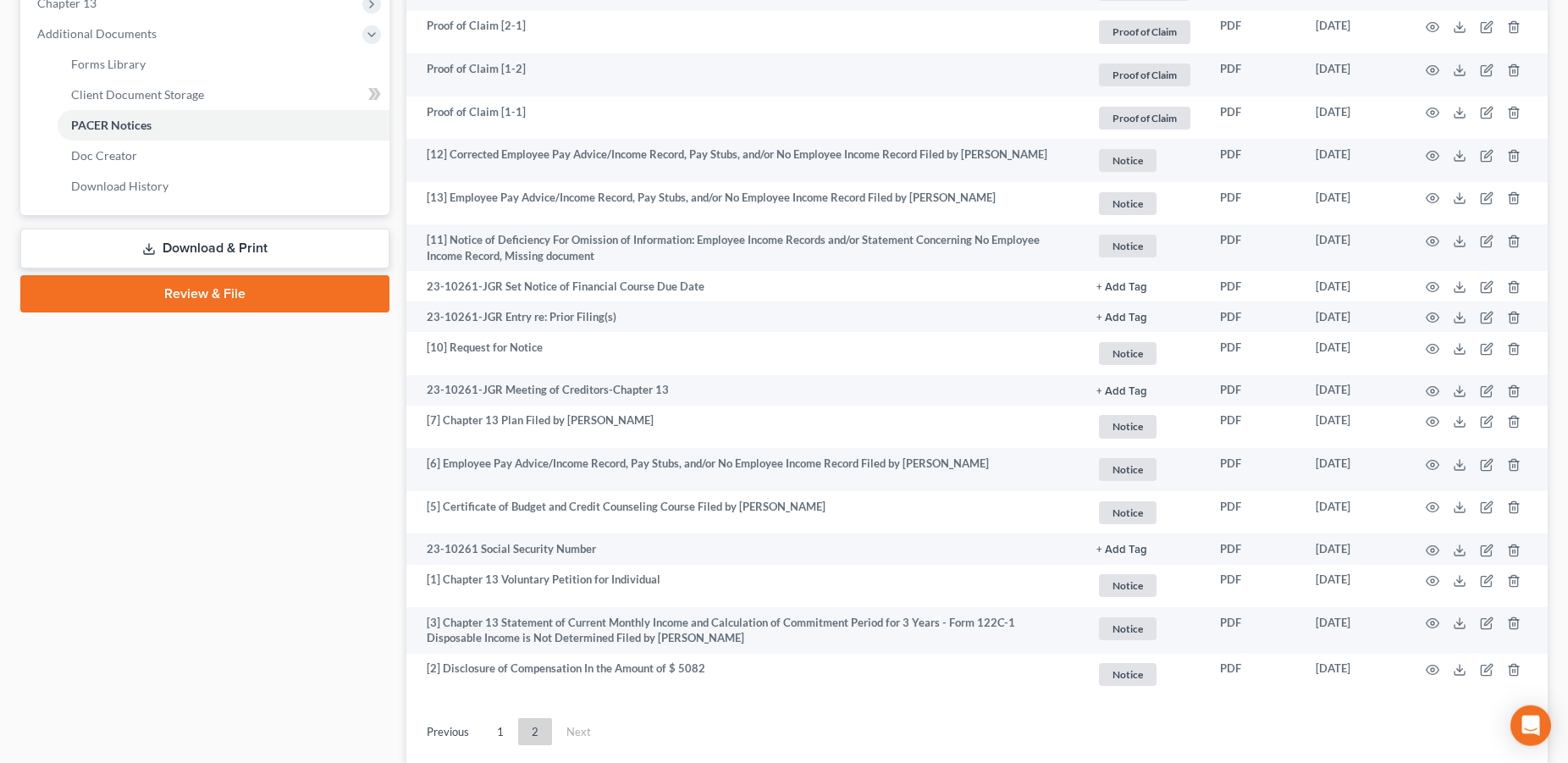
scroll to position [696, 0]
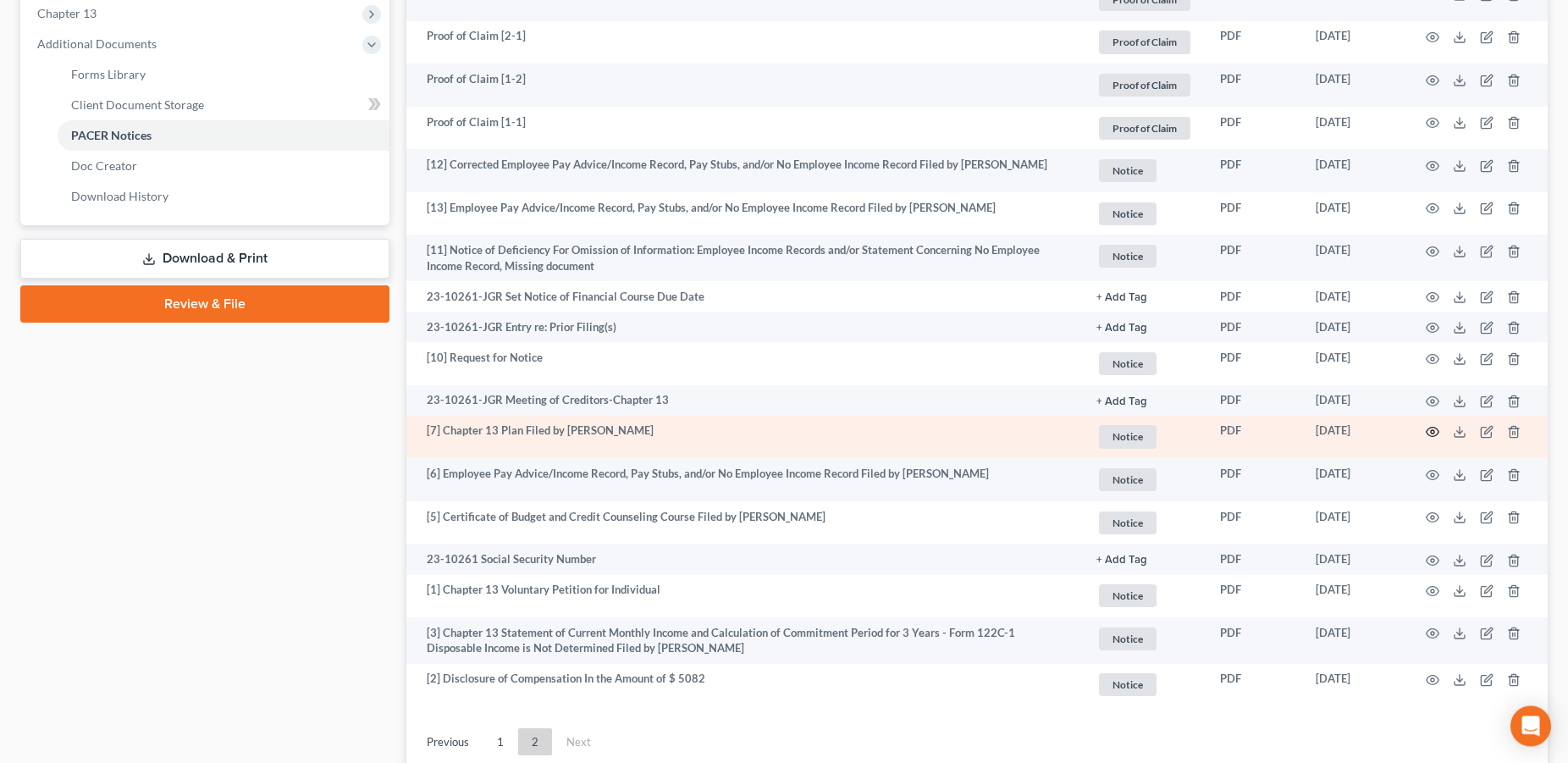
click at [1435, 429] on icon "button" at bounding box center [1432, 432] width 14 height 14
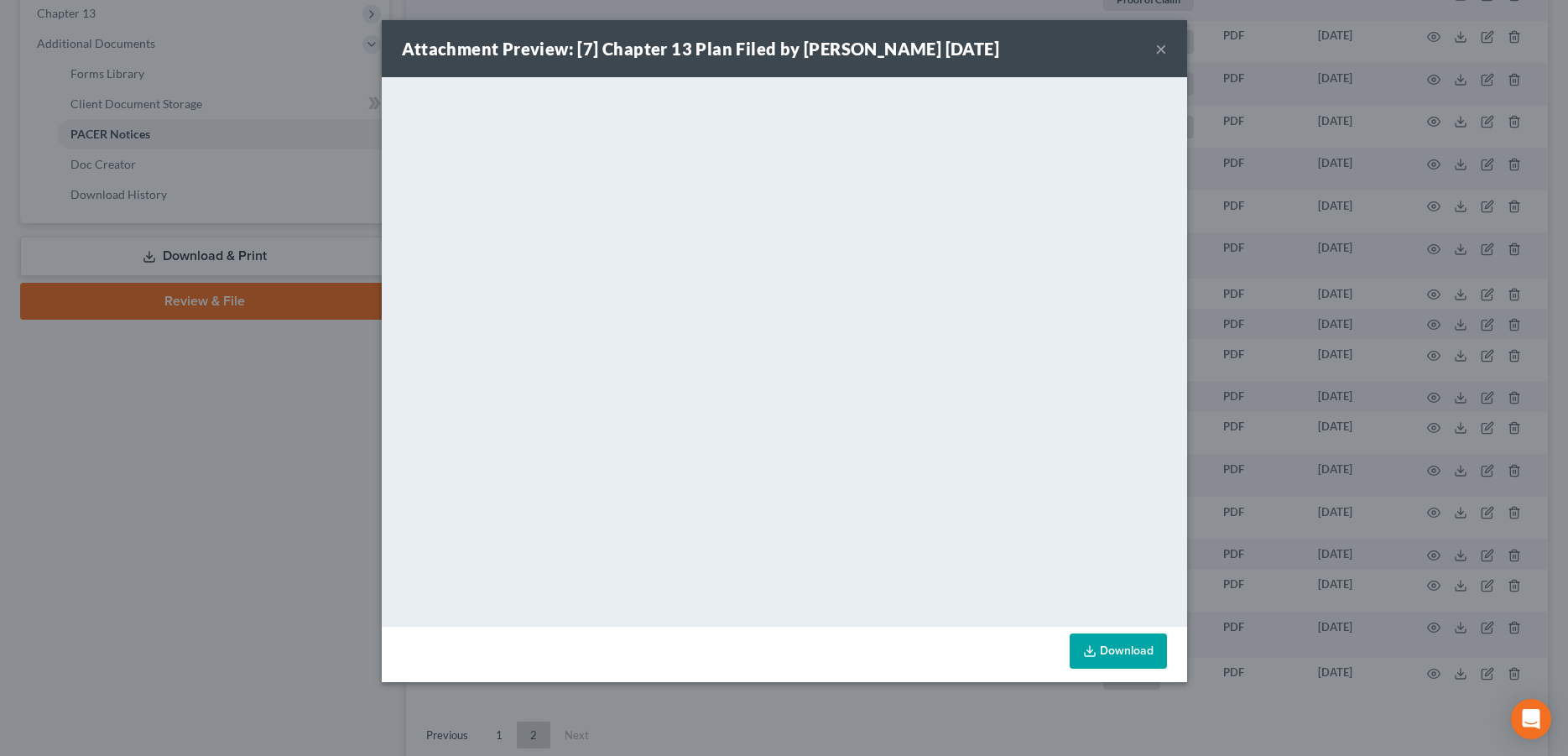
click at [1160, 54] on button "×" at bounding box center [1161, 49] width 12 height 20
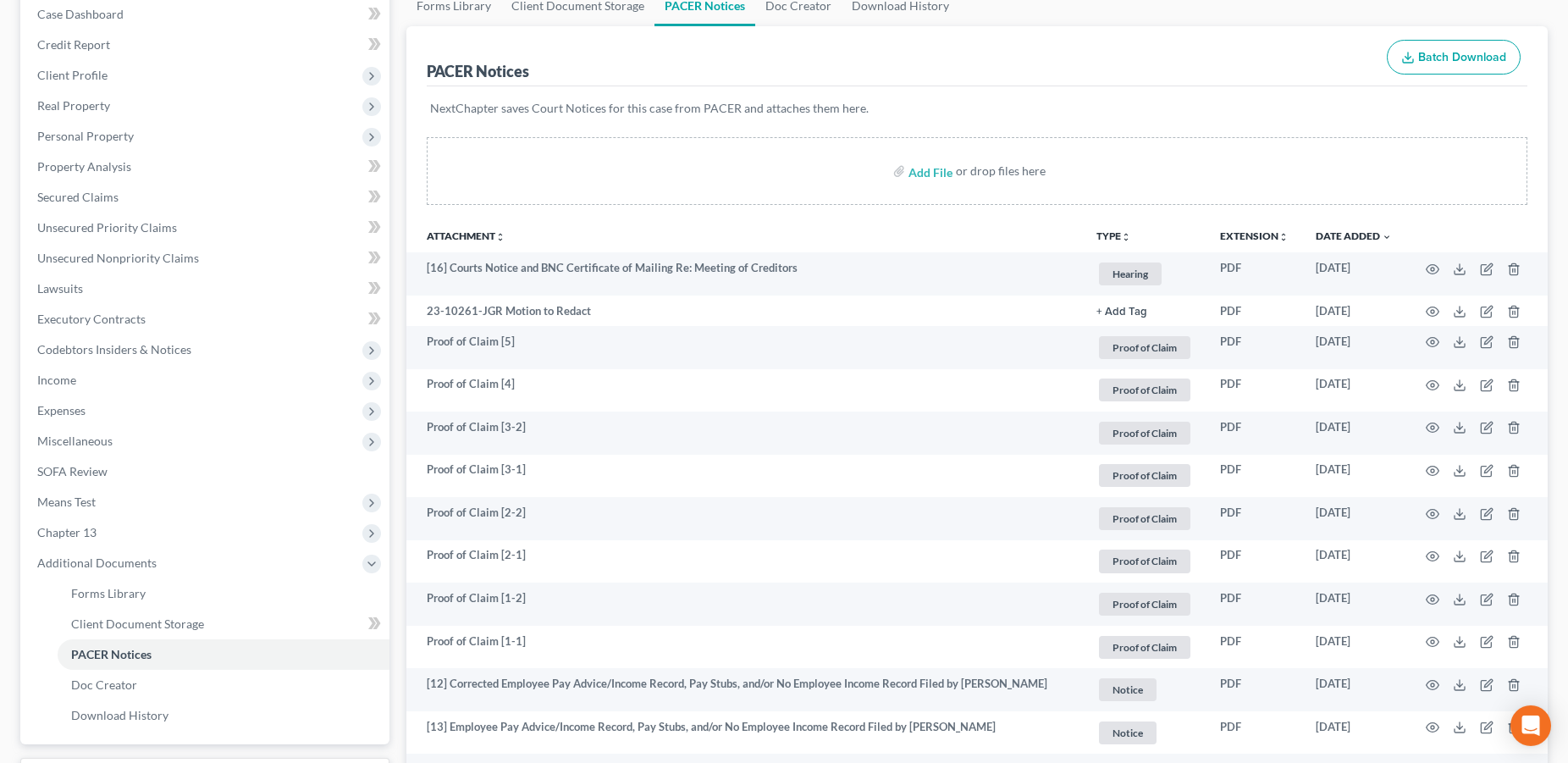
scroll to position [179, 0]
